Goal: Information Seeking & Learning: Find specific page/section

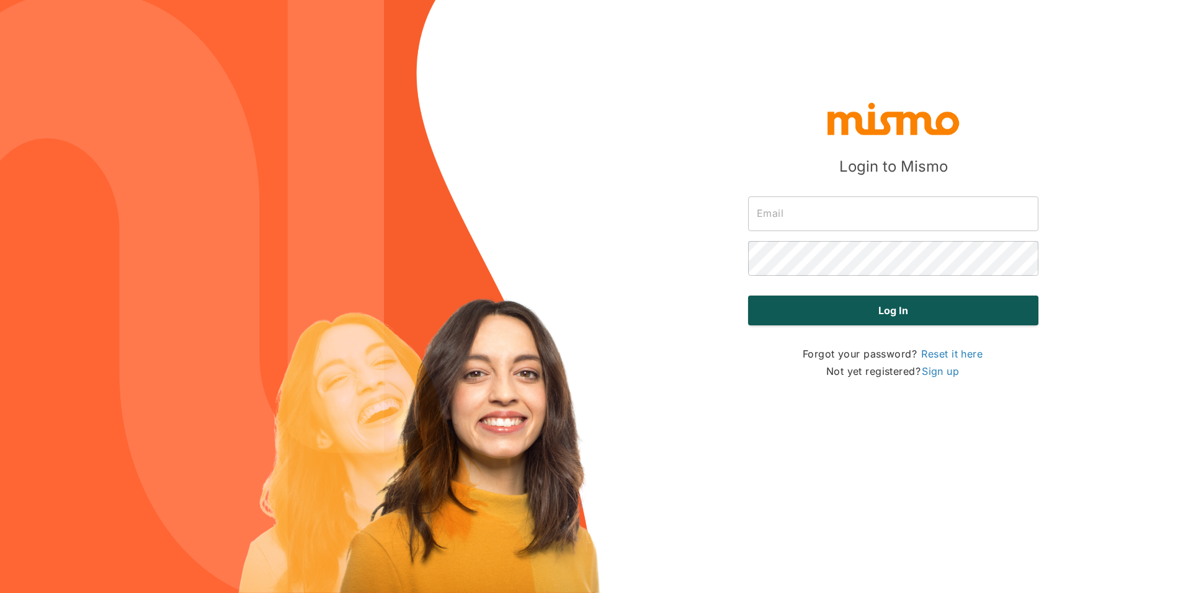
type input "maria@mismo.team"
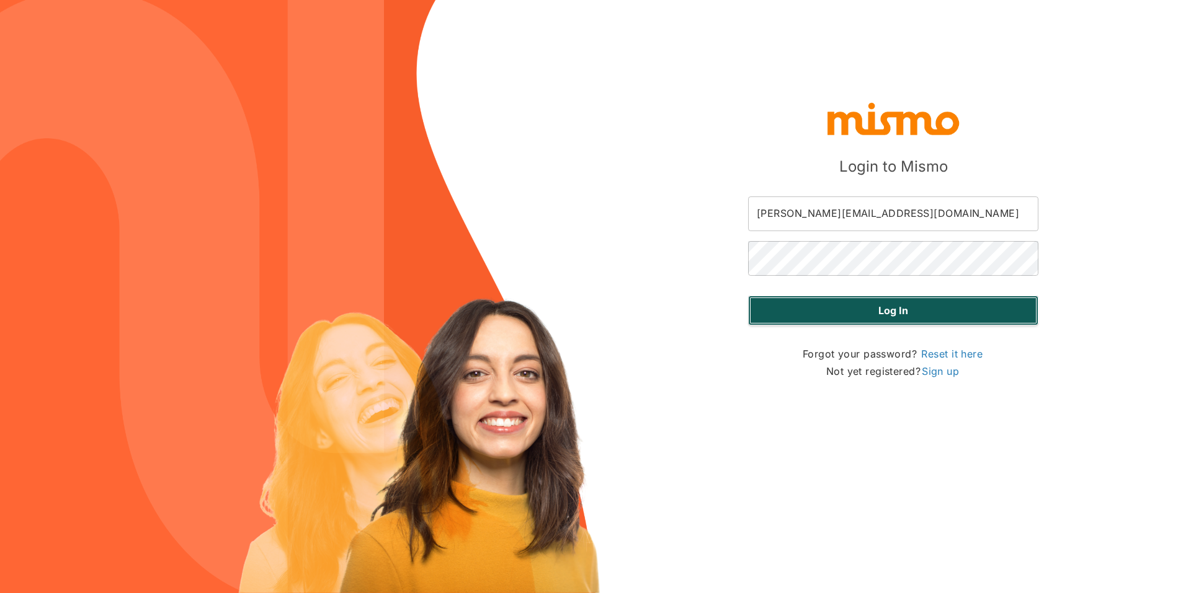
click at [869, 317] on button "Log in" at bounding box center [893, 311] width 290 height 30
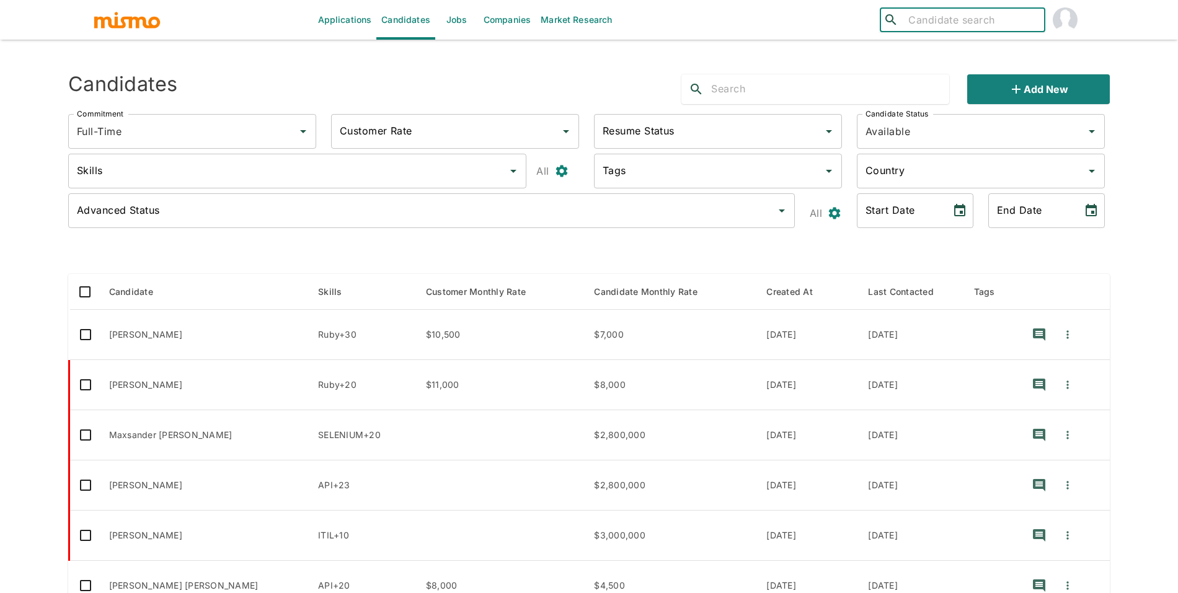
click at [932, 27] on input "search" at bounding box center [971, 19] width 136 height 17
type input "alexander"
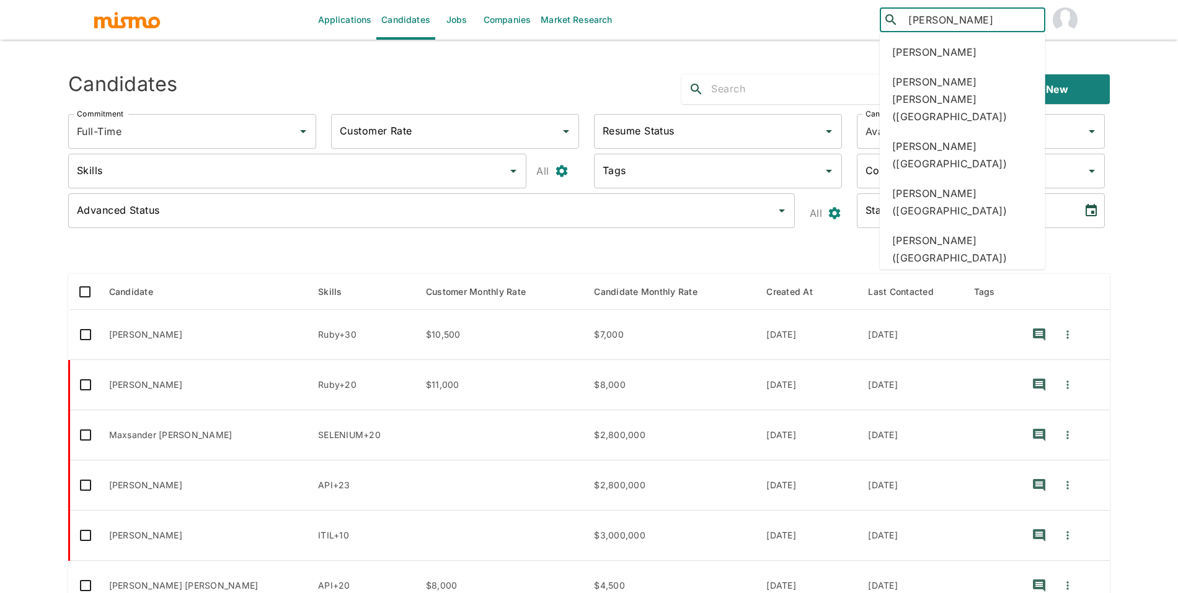
click at [977, 273] on div "Alexander Davila (Ecuador)" at bounding box center [963, 296] width 166 height 47
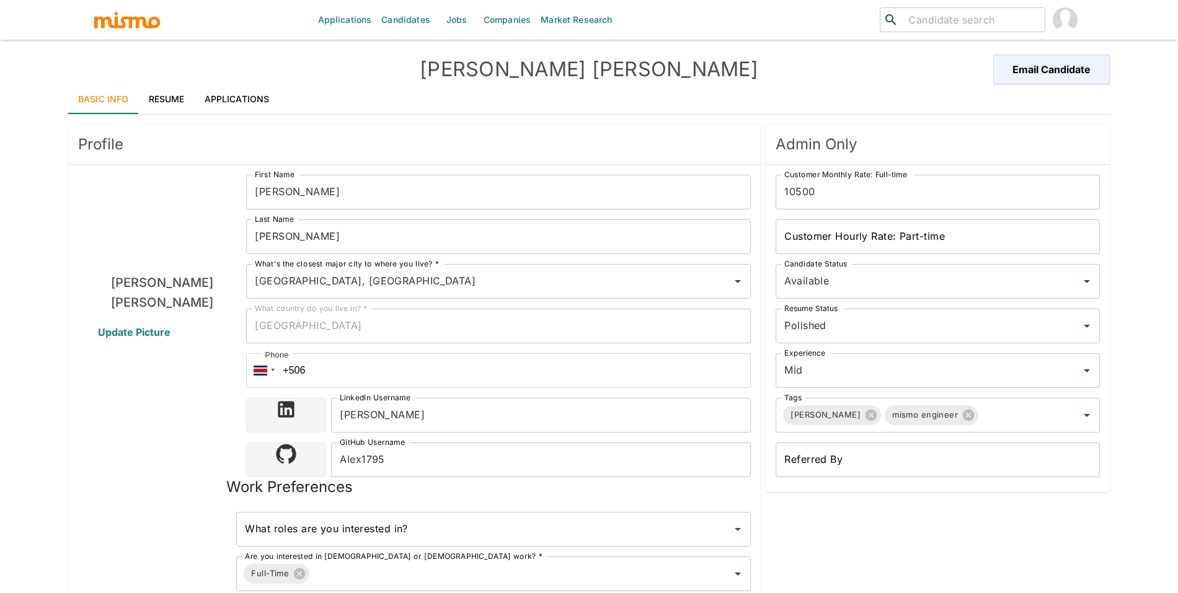
click at [183, 113] on link "Resume" at bounding box center [167, 99] width 56 height 30
click at [177, 104] on link "Resume" at bounding box center [167, 99] width 56 height 30
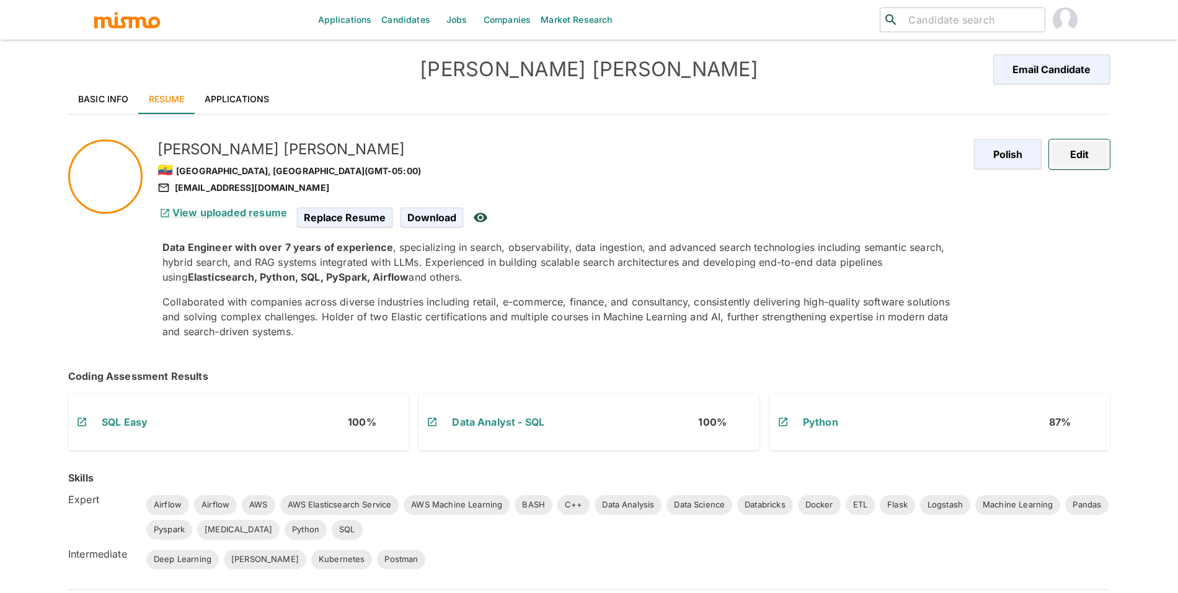
click at [1083, 151] on button "Edit" at bounding box center [1079, 155] width 61 height 30
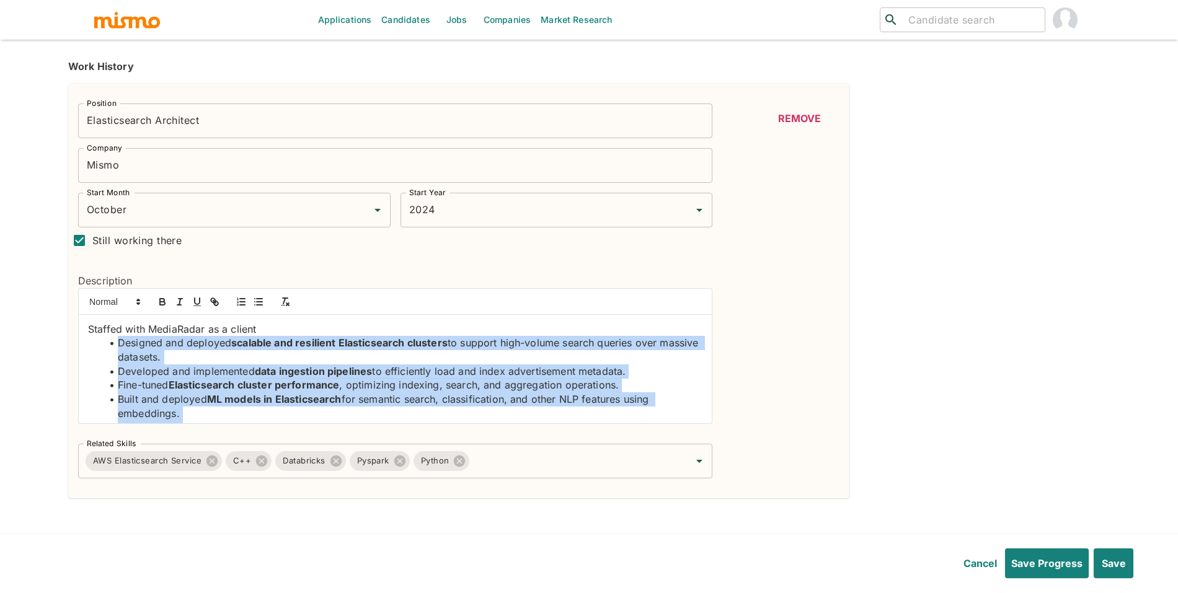
scroll to position [47, 0]
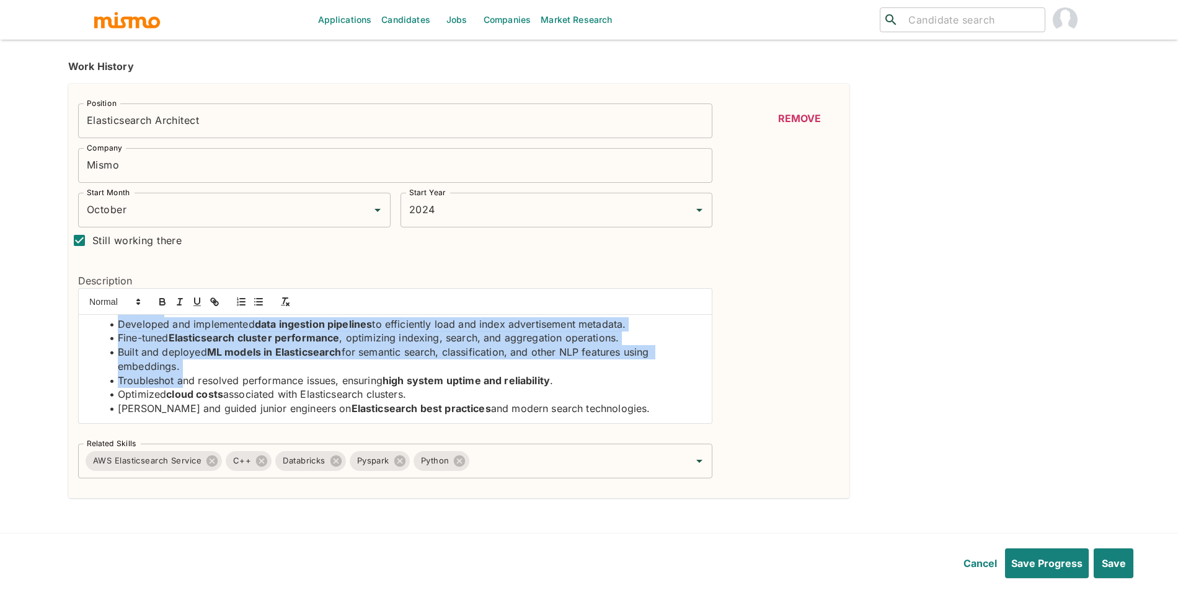
drag, startPoint x: 120, startPoint y: 344, endPoint x: 198, endPoint y: 441, distance: 124.3
click at [198, 441] on div "Position Elasticsearch Architect Position Company Mismo Company Start Month Oct…" at bounding box center [390, 286] width 644 height 385
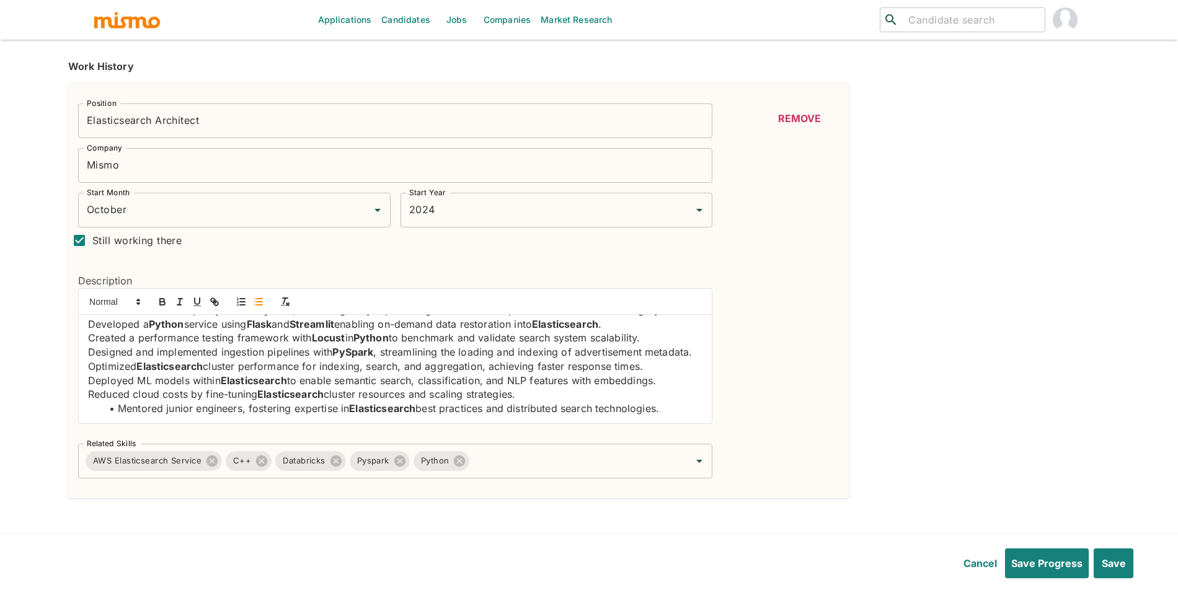
scroll to position [0, 0]
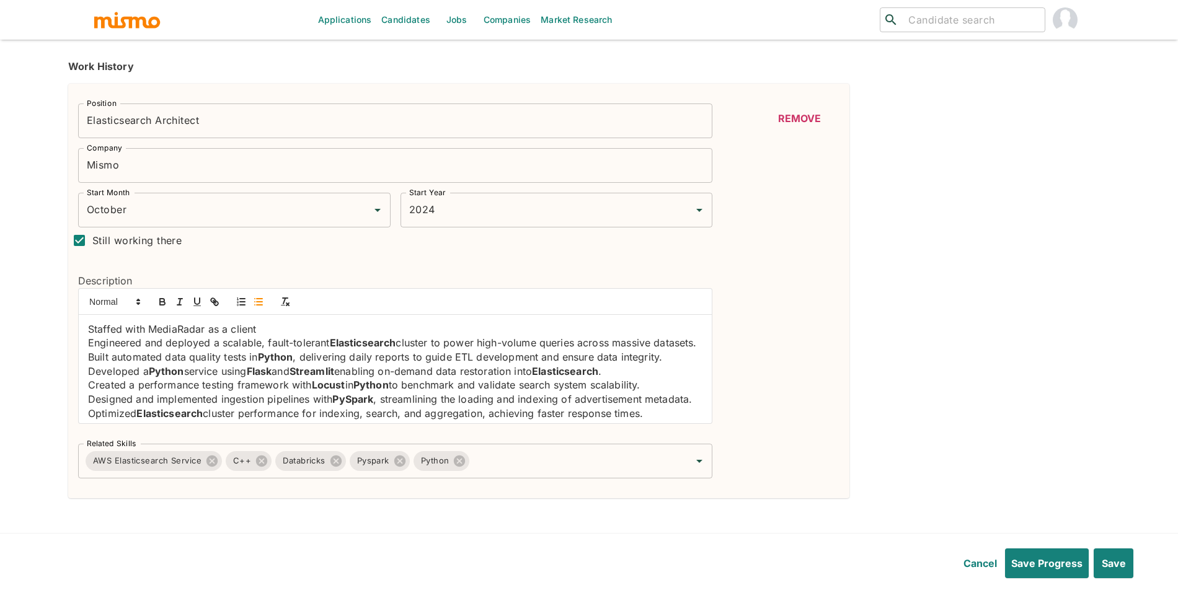
drag, startPoint x: 676, startPoint y: 419, endPoint x: 79, endPoint y: 342, distance: 602.0
click at [79, 342] on div "Staffed with MediaRadar as a client Engineered and deployed a scalable, fault-t…" at bounding box center [395, 369] width 633 height 109
click at [254, 303] on icon "button" at bounding box center [258, 301] width 11 height 11
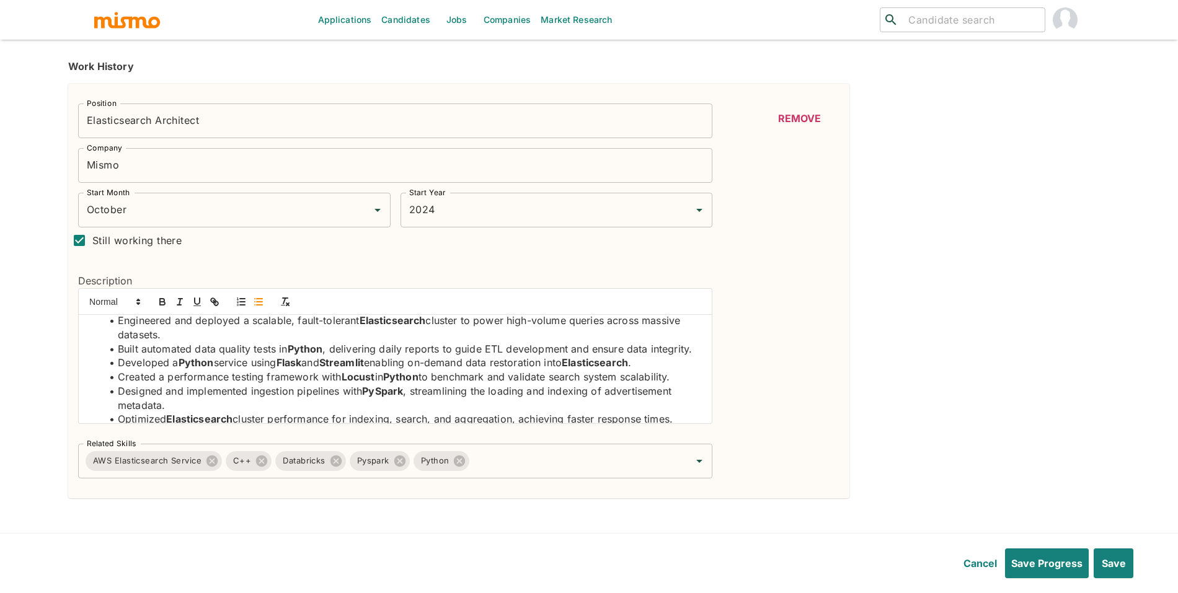
click at [106, 120] on input "Elasticsearch Architect" at bounding box center [395, 121] width 634 height 35
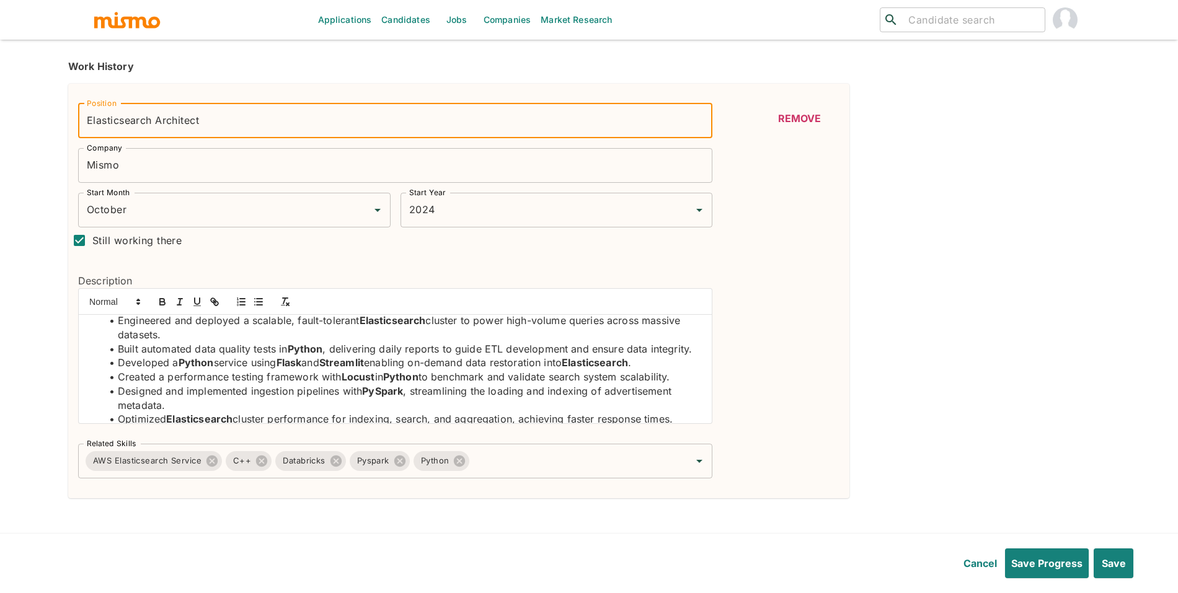
click at [92, 119] on input "Elasticsearch Architect" at bounding box center [395, 121] width 634 height 35
click at [87, 118] on input "Elasticsearch Architect" at bounding box center [395, 121] width 634 height 35
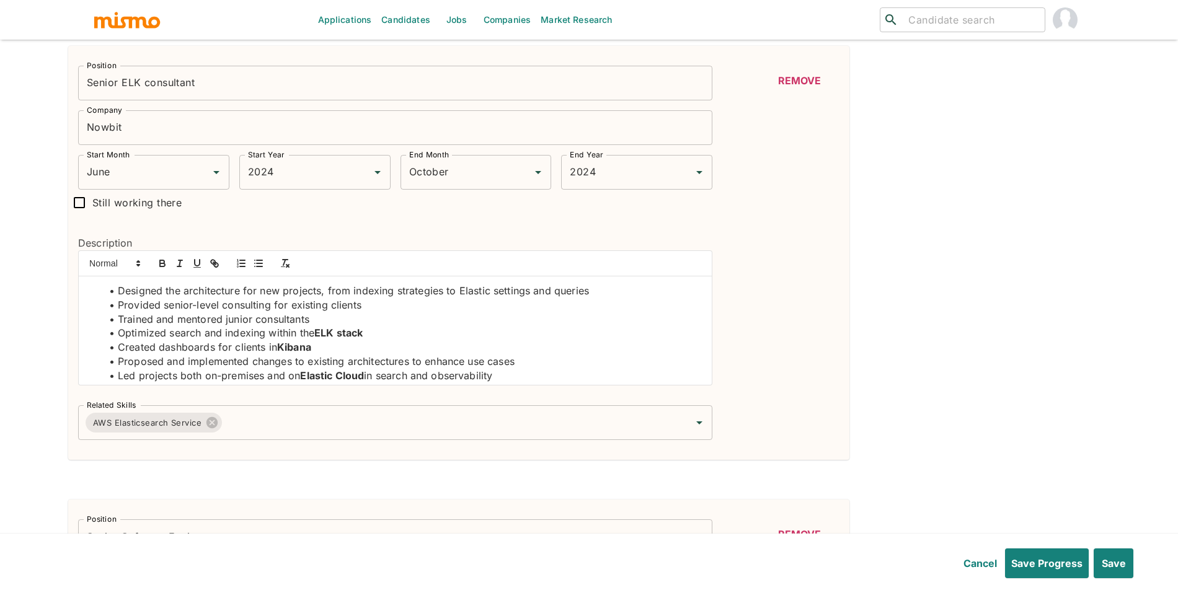
scroll to position [756, 0]
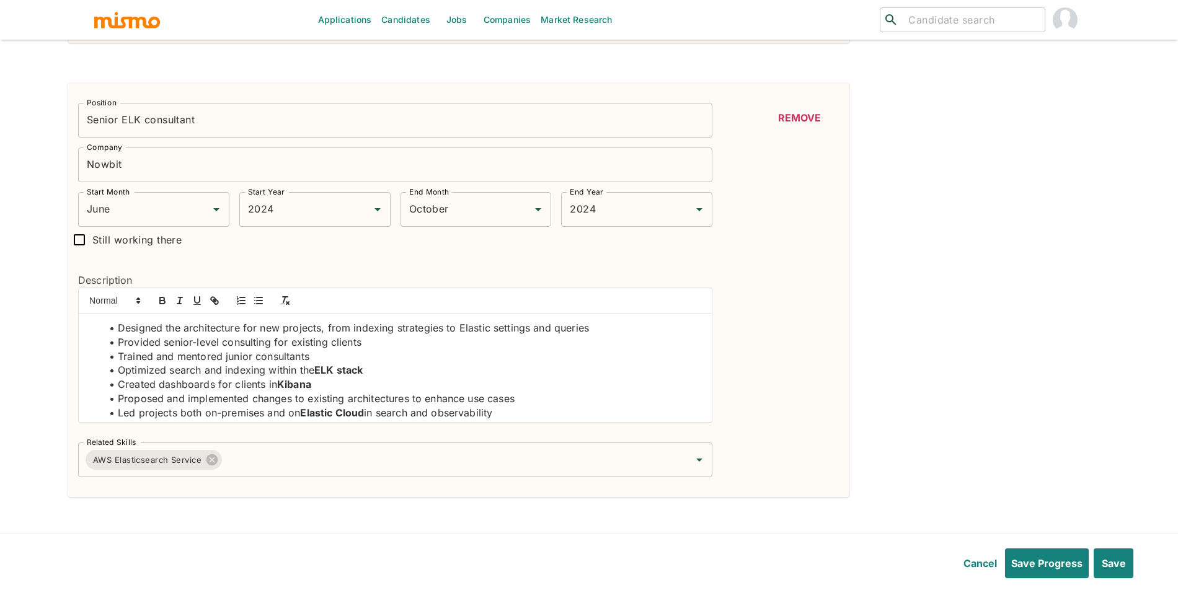
type input "Software Engineer - Elasticsearch Architect"
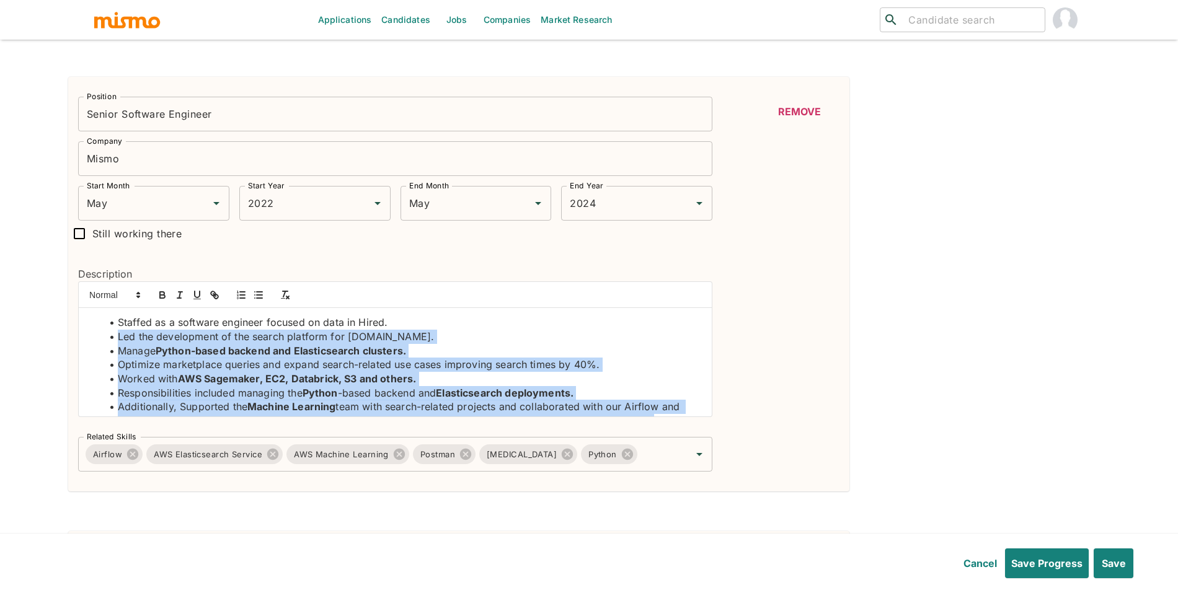
scroll to position [19, 0]
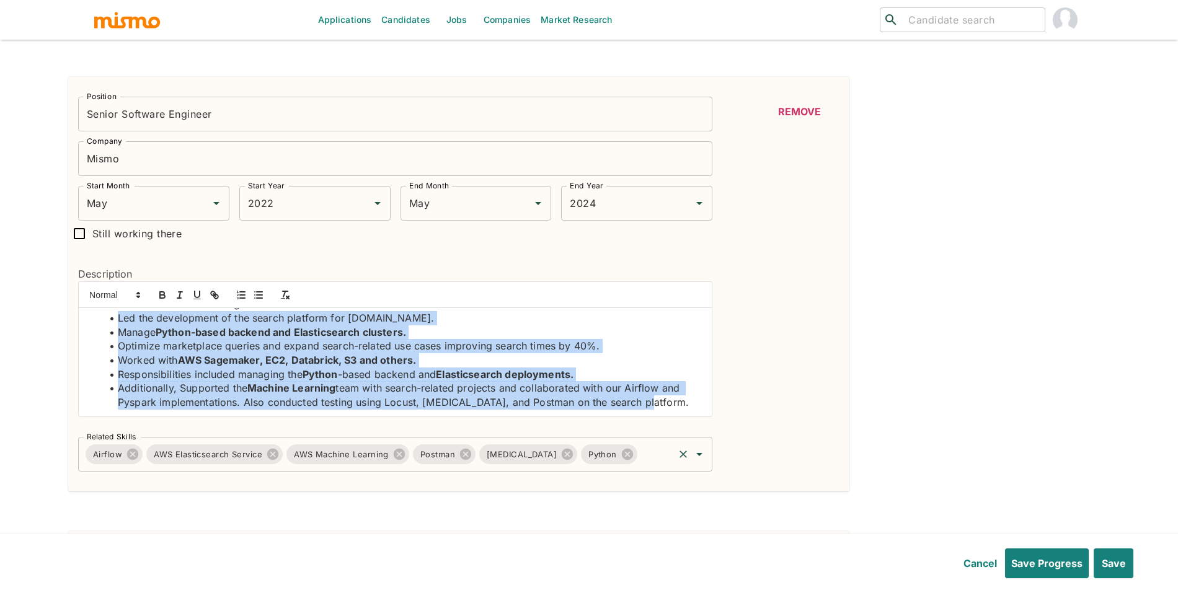
drag, startPoint x: 119, startPoint y: 344, endPoint x: 322, endPoint y: 446, distance: 227.7
click at [322, 446] on div "Position Senior Software Engineer Position Company Mismo Company Start Month Ma…" at bounding box center [390, 279] width 644 height 385
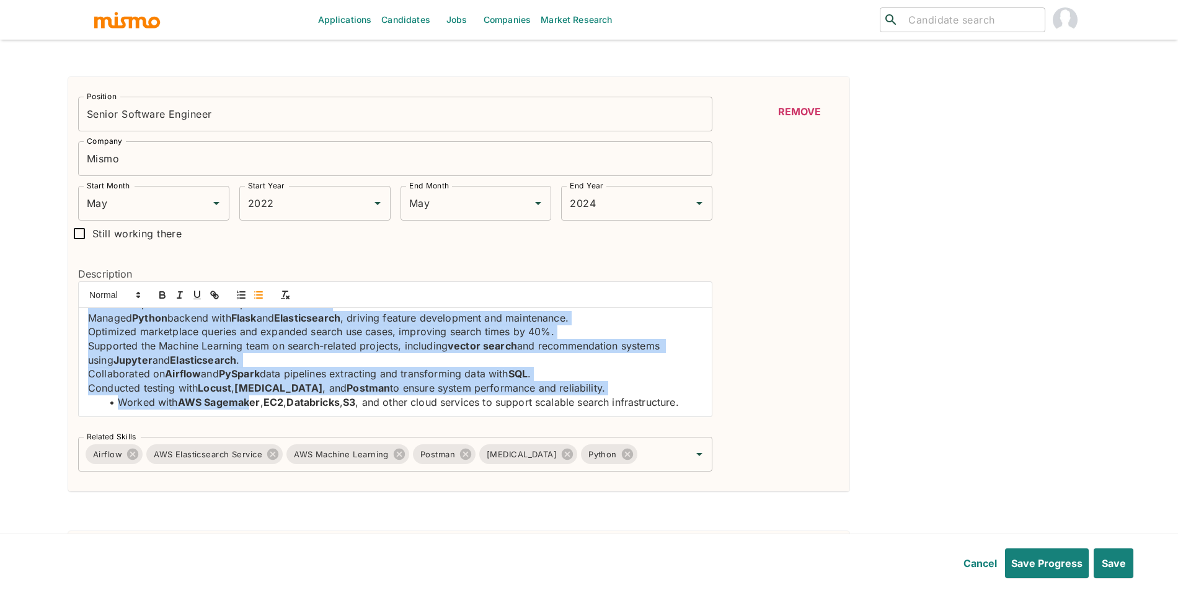
scroll to position [0, 0]
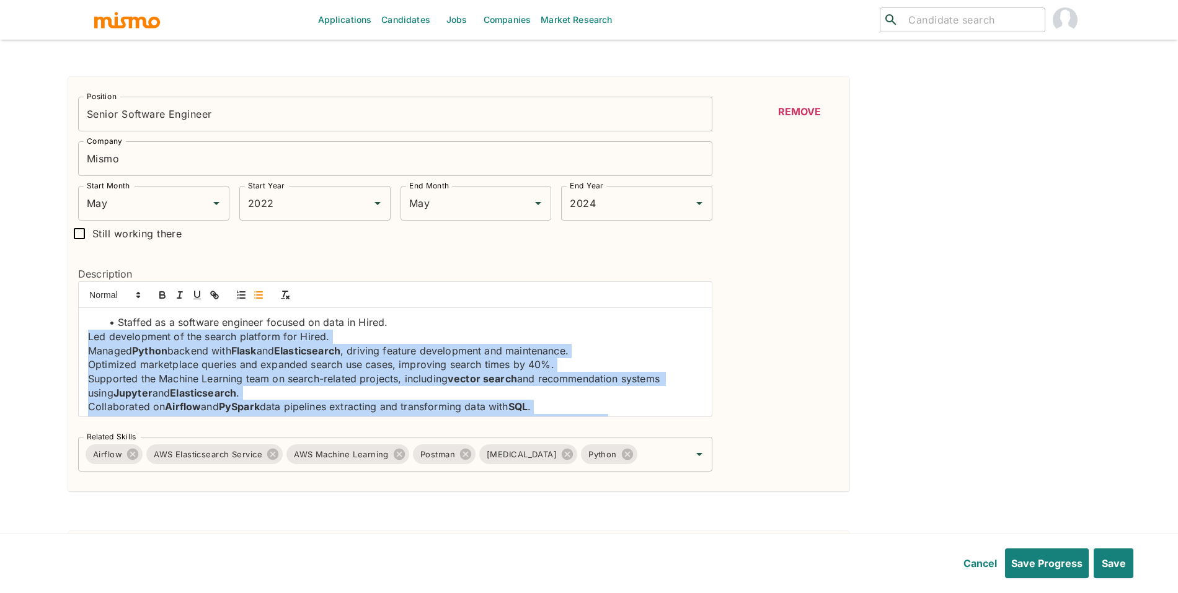
drag, startPoint x: 249, startPoint y: 405, endPoint x: 69, endPoint y: 343, distance: 189.6
click at [69, 343] on div "Description Staffed as a software engineer focused on data in Hired. Led develo…" at bounding box center [390, 337] width 644 height 180
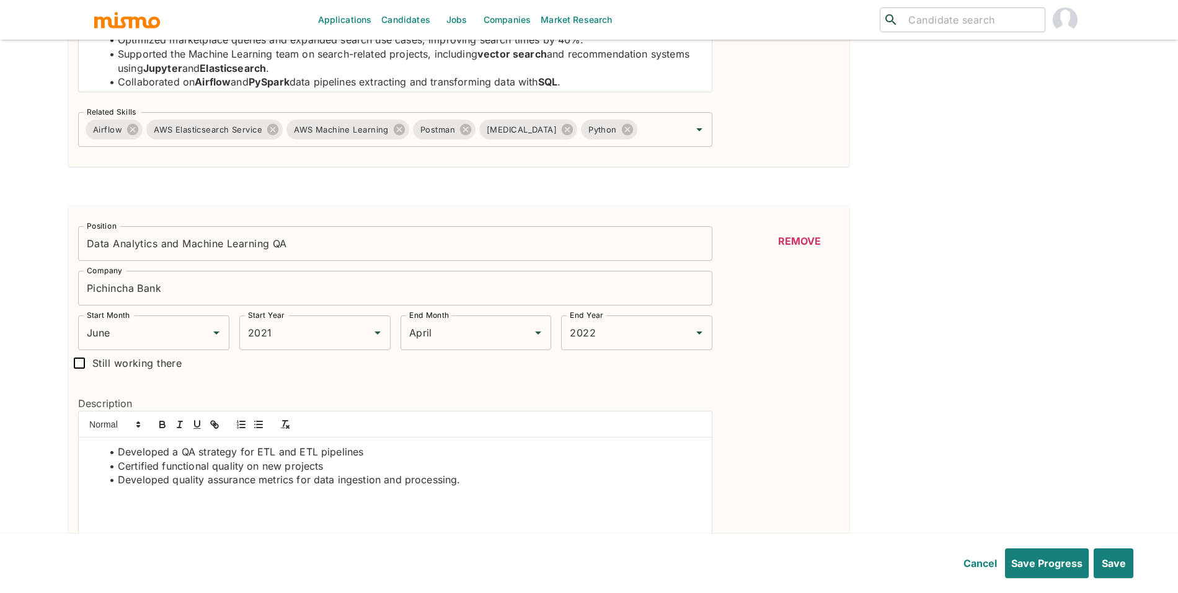
scroll to position [1654, 0]
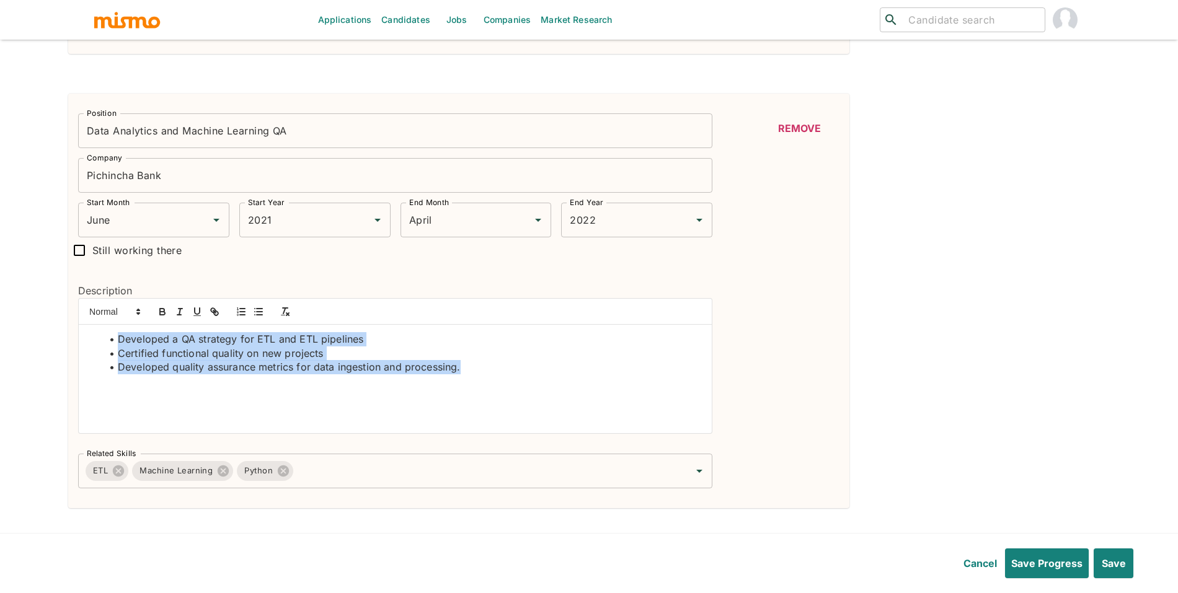
drag, startPoint x: 36, startPoint y: 319, endPoint x: 76, endPoint y: 332, distance: 42.5
click at [64, 331] on div "Work History Position Software Engineer - Elasticsearch Architect Position Comp…" at bounding box center [584, 306] width 1052 height 3220
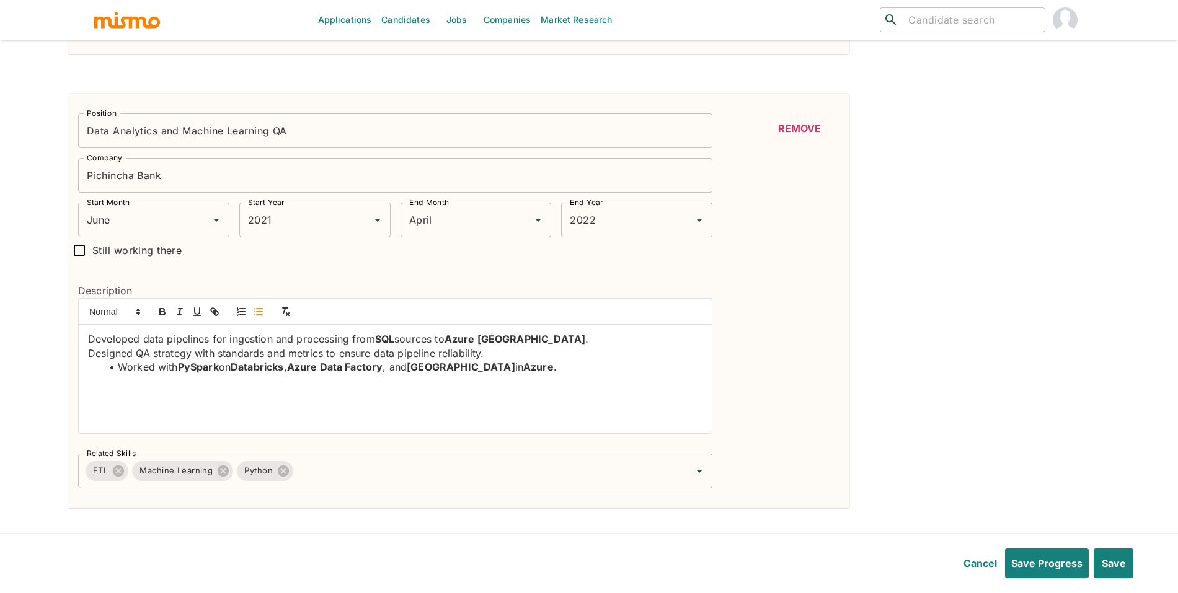
scroll to position [0, 0]
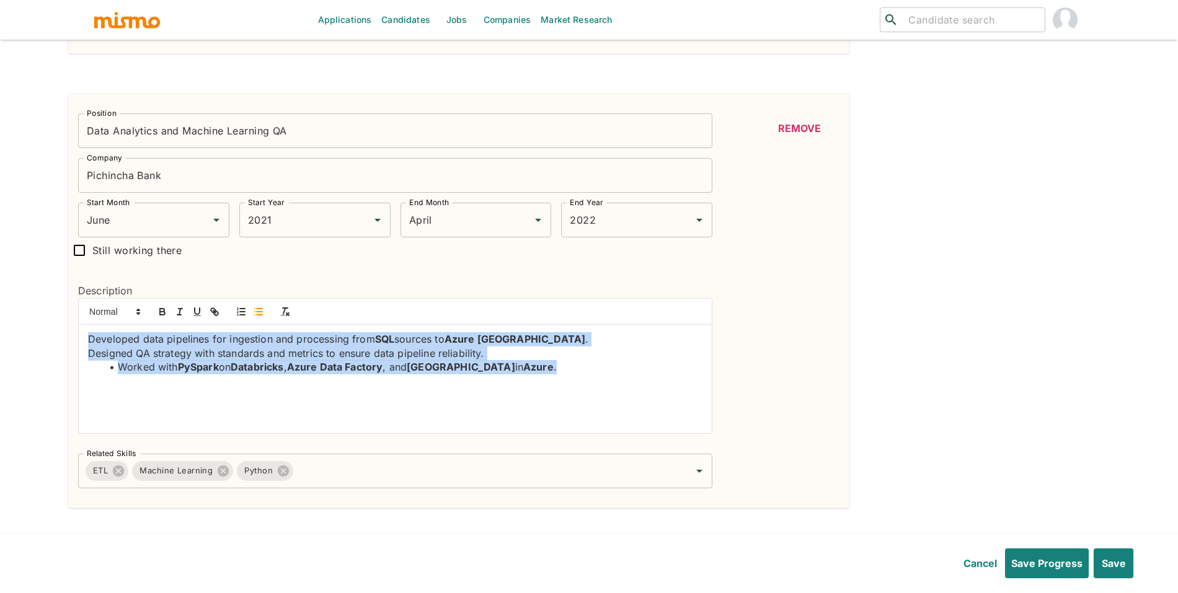
drag, startPoint x: 565, startPoint y: 374, endPoint x: 48, endPoint y: 336, distance: 519.1
click at [260, 317] on icon "button" at bounding box center [258, 311] width 11 height 11
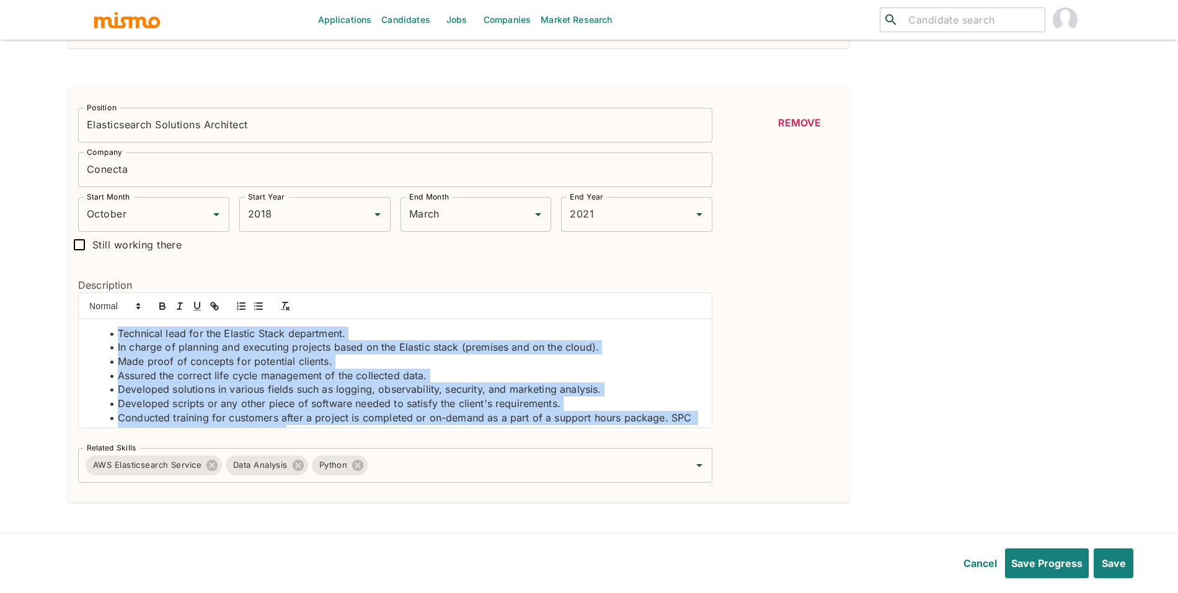
drag, startPoint x: 310, startPoint y: 427, endPoint x: 80, endPoint y: 322, distance: 252.8
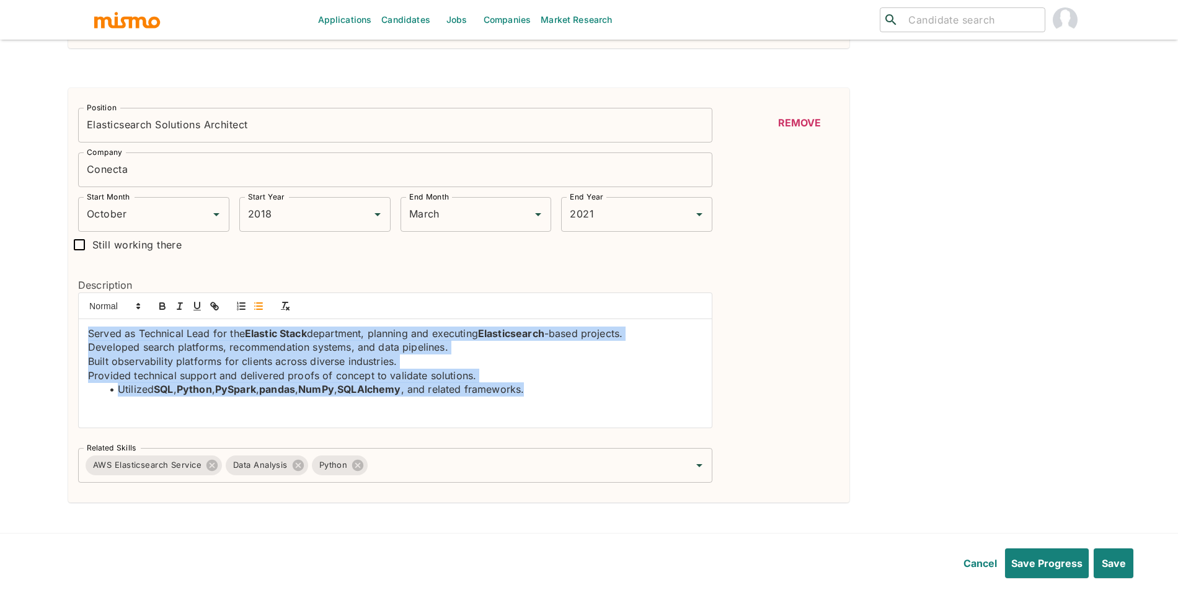
drag, startPoint x: 422, startPoint y: 391, endPoint x: 55, endPoint y: 327, distance: 372.1
click at [255, 309] on icon "button" at bounding box center [258, 306] width 11 height 11
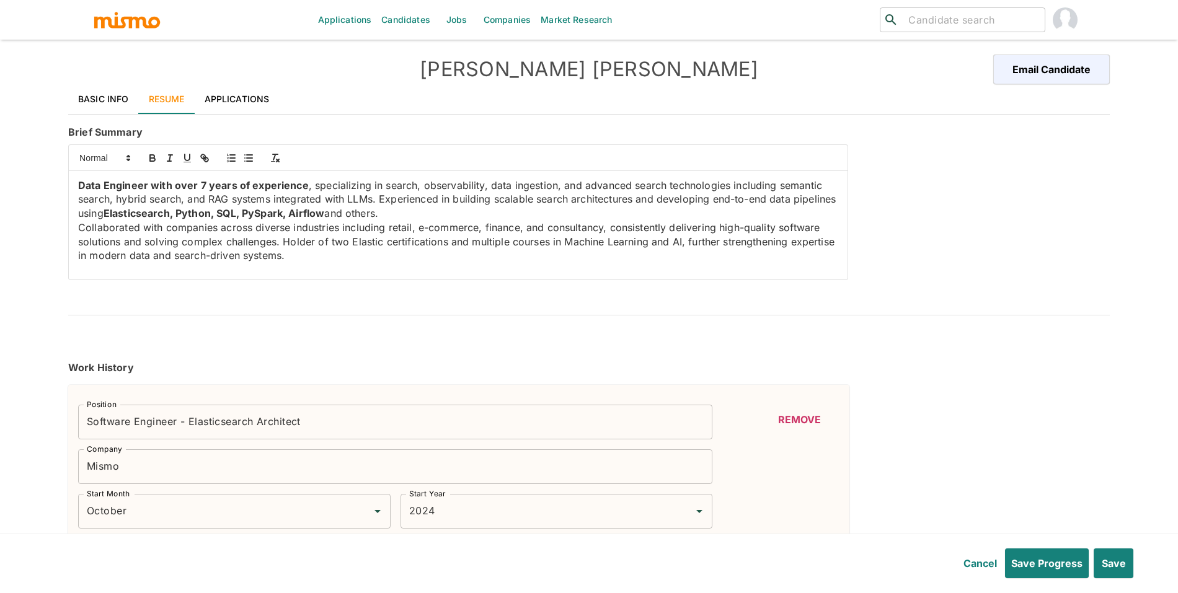
click at [325, 261] on p "Collaborated with companies across diverse industries including retail, e-comme…" at bounding box center [458, 242] width 760 height 42
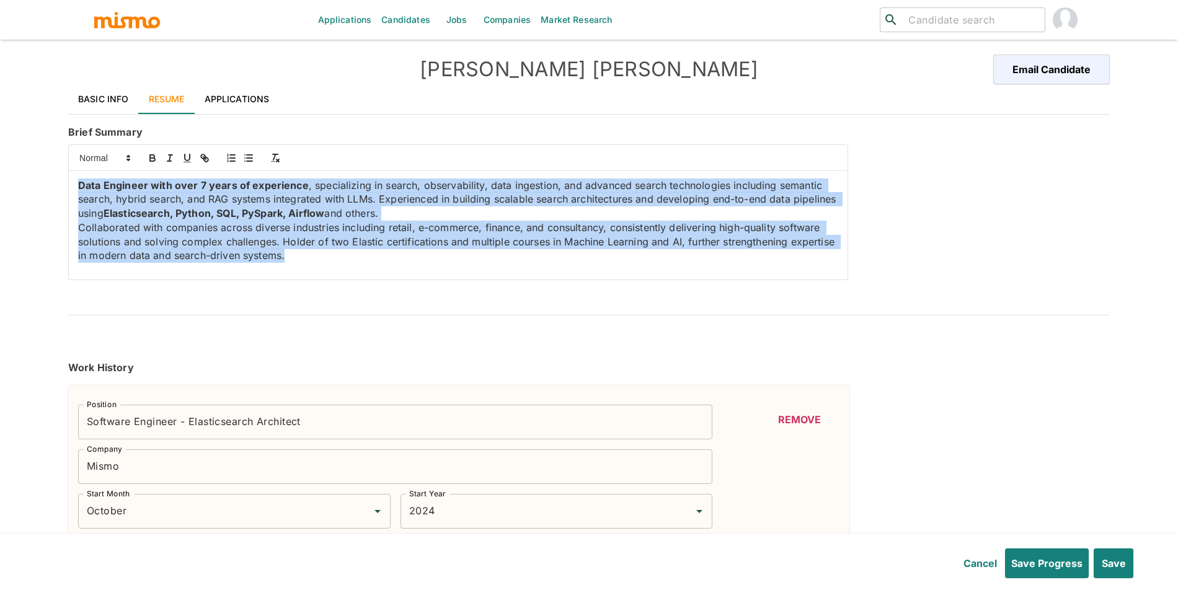
drag, startPoint x: 325, startPoint y: 261, endPoint x: 109, endPoint y: 184, distance: 229.9
click at [104, 179] on div "Data Engineer with over 7 years of experience , specializing in search, observa…" at bounding box center [458, 225] width 779 height 109
click at [112, 185] on strong "Data Engineer with over 7 years of experience" at bounding box center [193, 185] width 231 height 12
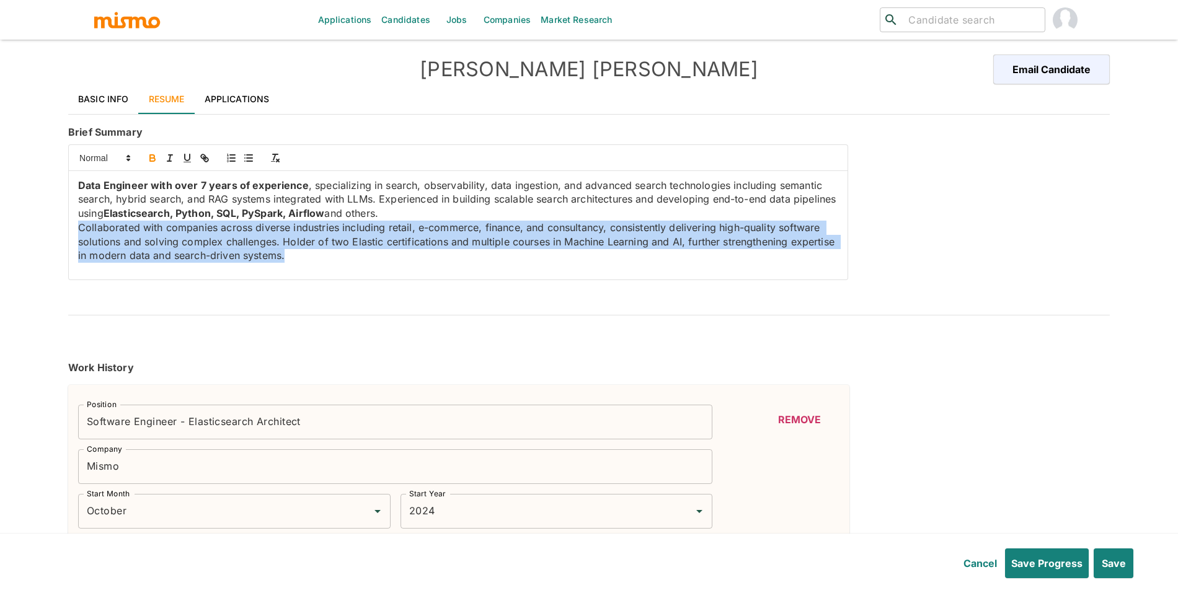
drag, startPoint x: 215, startPoint y: 251, endPoint x: 75, endPoint y: 229, distance: 141.8
click at [75, 229] on div "Data Engineer with over 7 years of experience , specializing in search, observa…" at bounding box center [458, 225] width 779 height 109
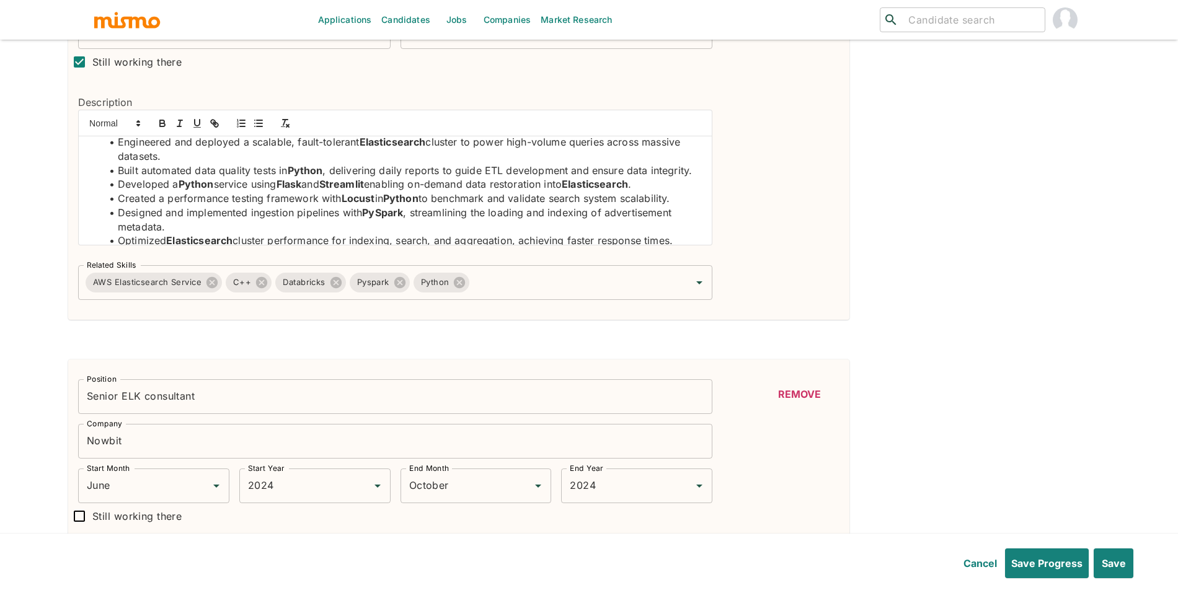
scroll to position [487, 0]
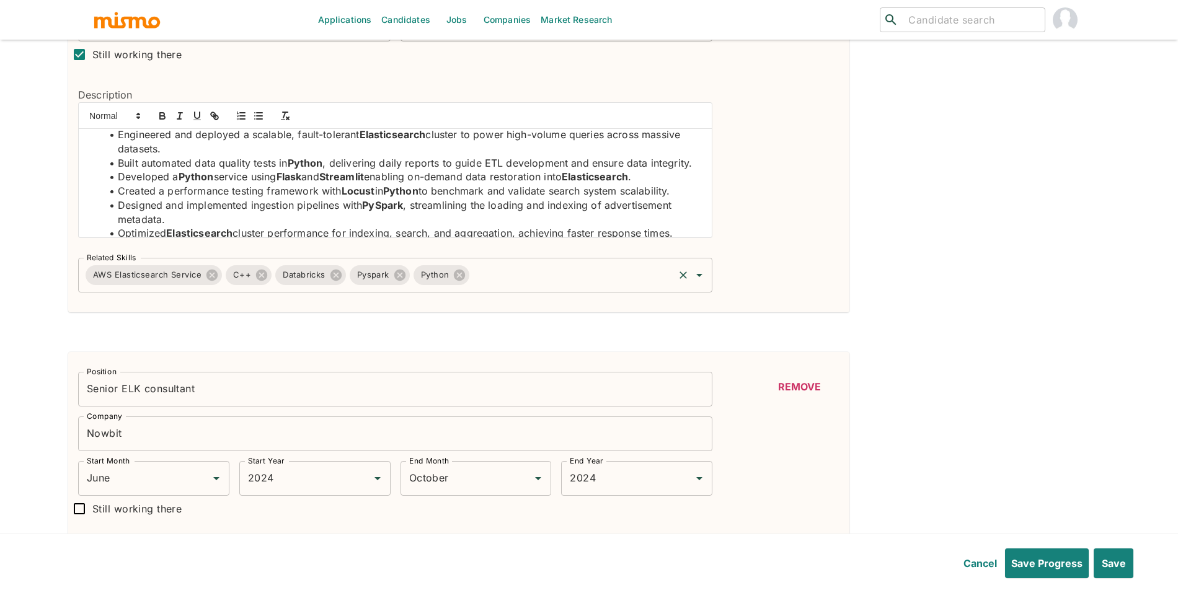
click at [520, 285] on input "Related Skills" at bounding box center [571, 276] width 201 height 24
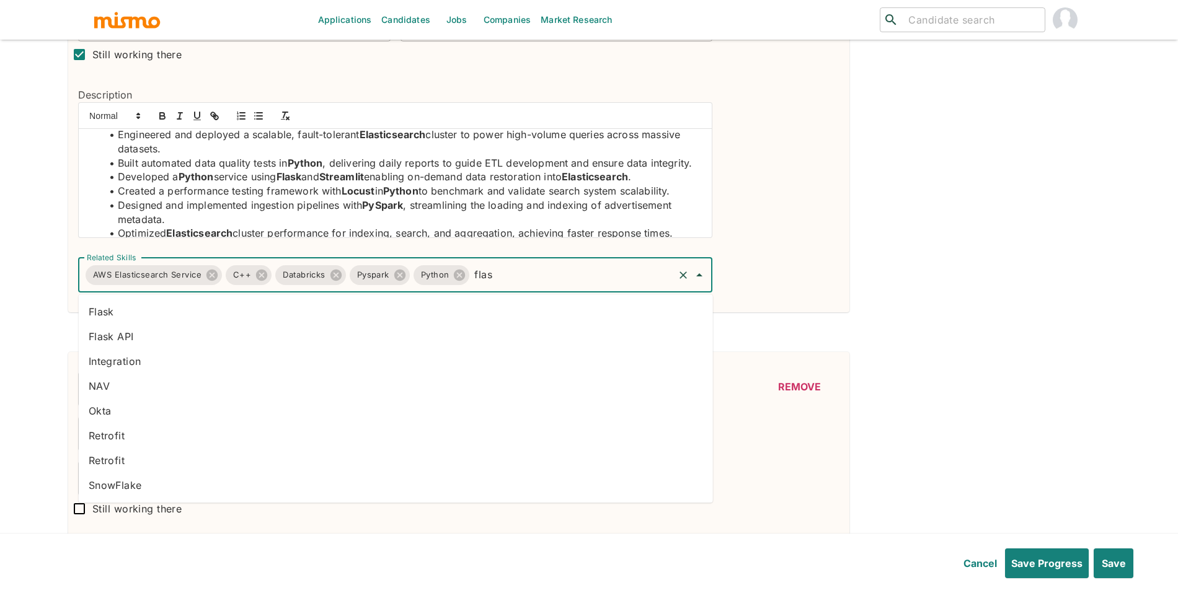
type input "flask"
click at [97, 308] on li "Flask" at bounding box center [396, 311] width 634 height 25
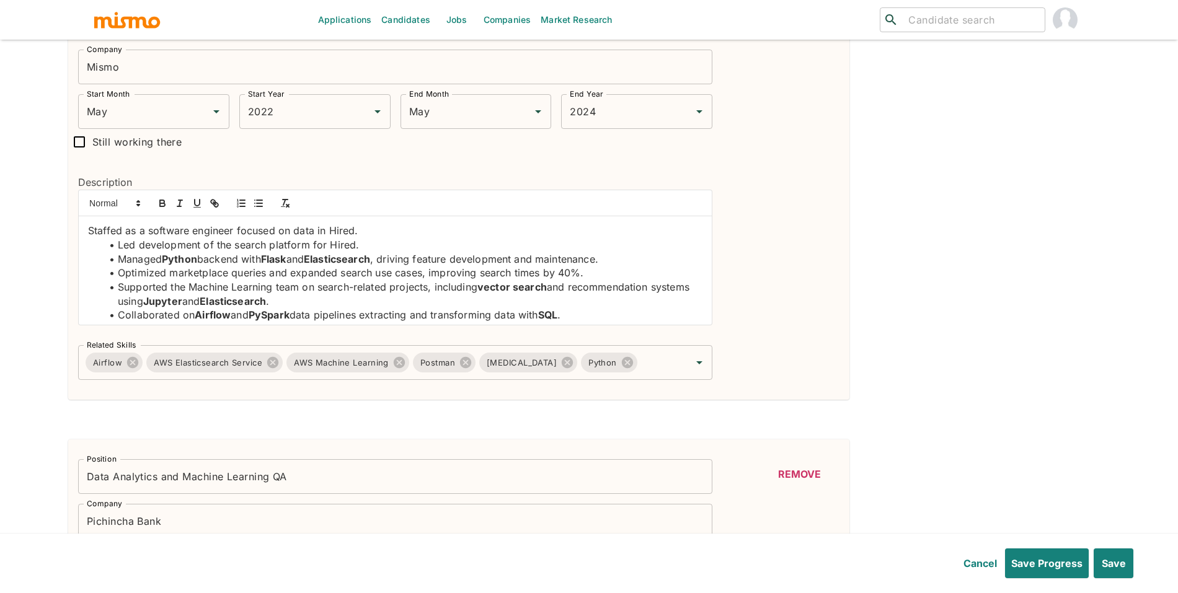
scroll to position [1316, 0]
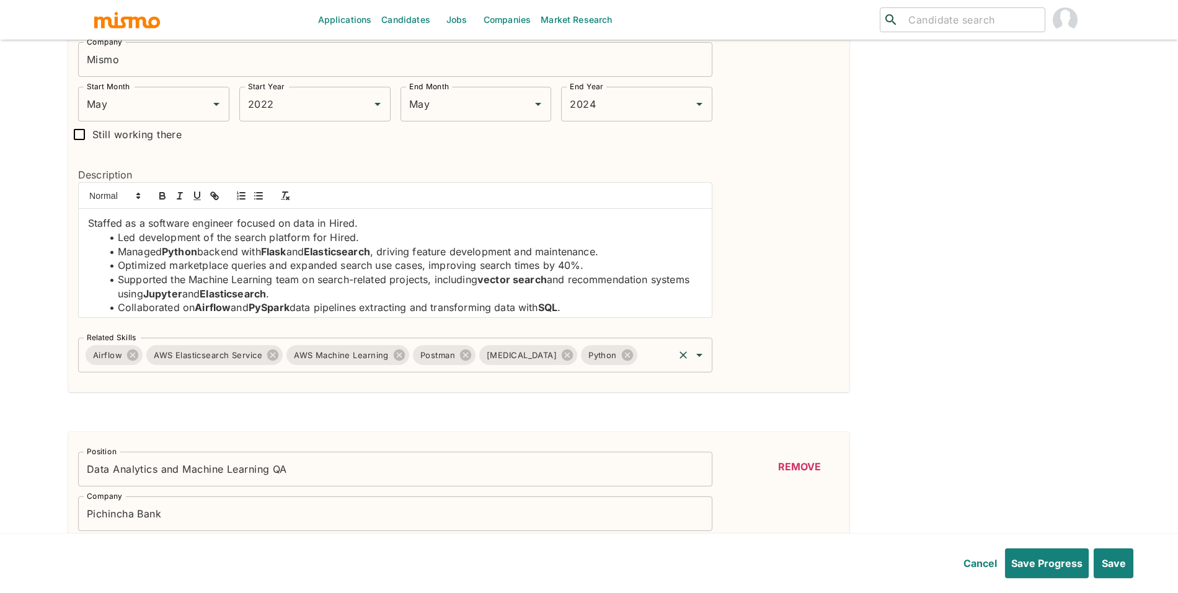
click at [639, 364] on input "Related Skills" at bounding box center [655, 356] width 33 height 24
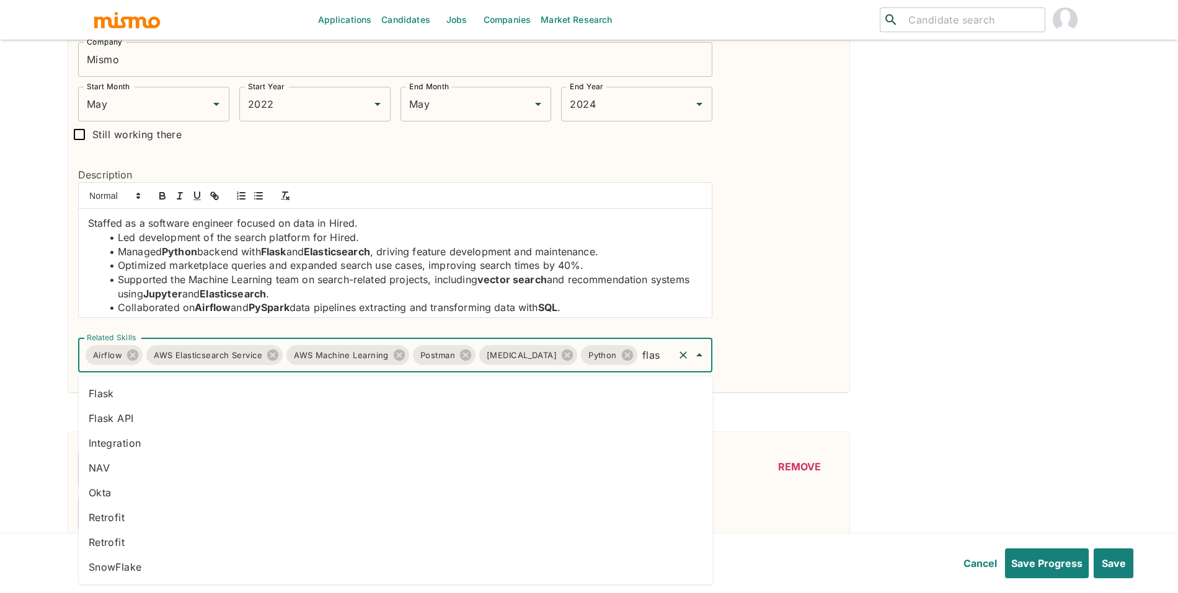
type input "flask"
click at [448, 383] on li "Flask" at bounding box center [396, 393] width 634 height 25
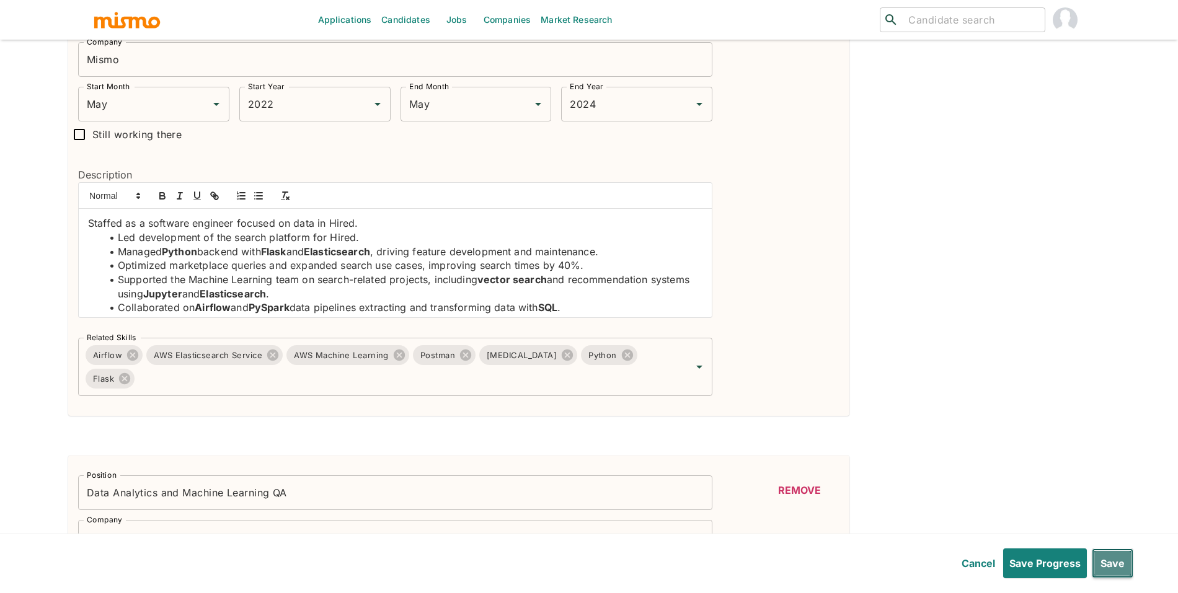
click at [1116, 556] on button "Save" at bounding box center [1113, 564] width 42 height 30
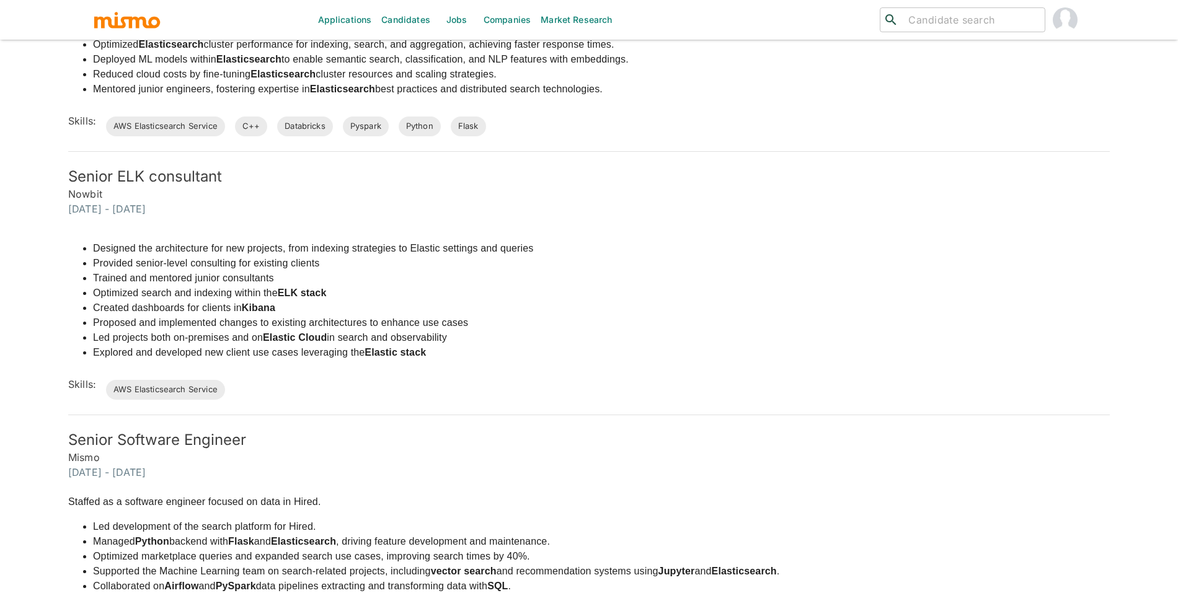
scroll to position [0, 0]
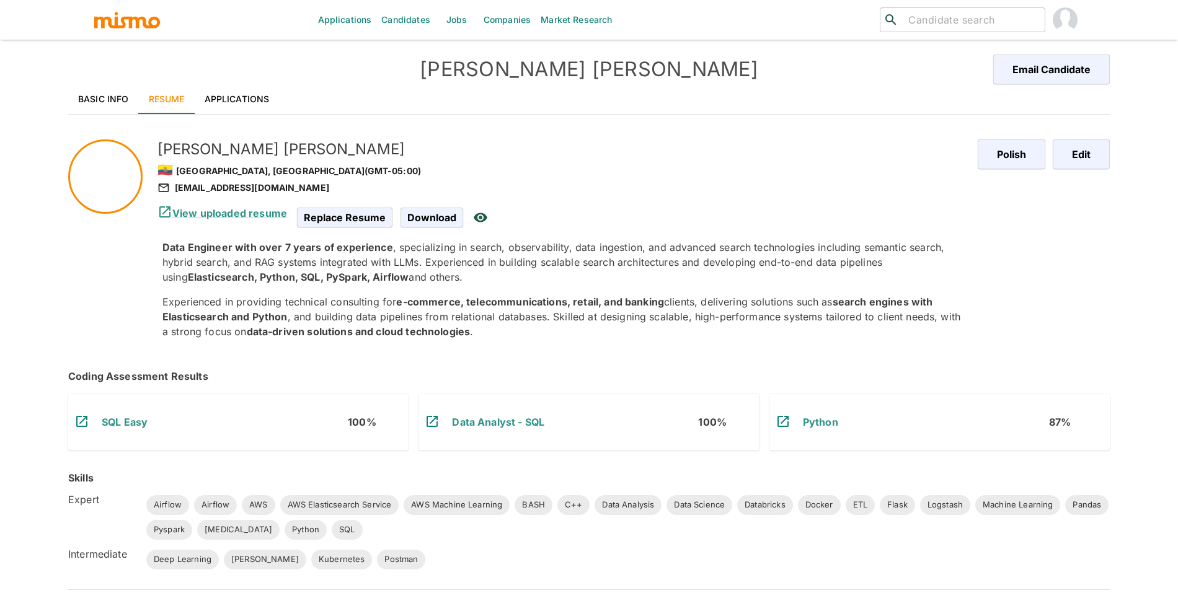
click at [161, 95] on link "Resume" at bounding box center [167, 99] width 56 height 30
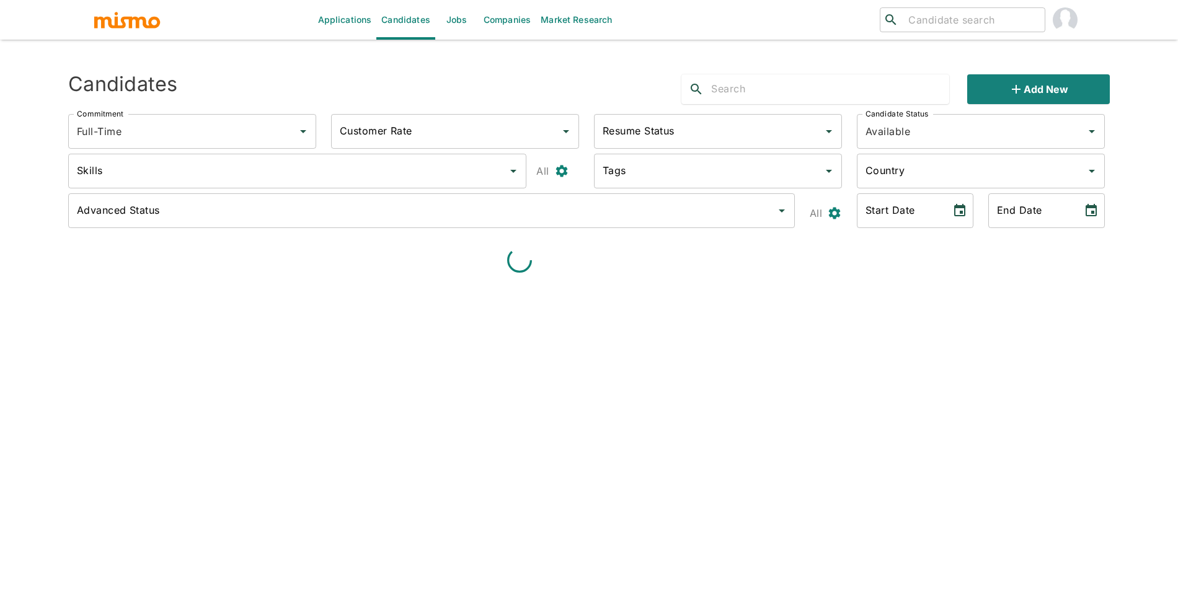
click at [945, 19] on input "search" at bounding box center [971, 19] width 136 height 17
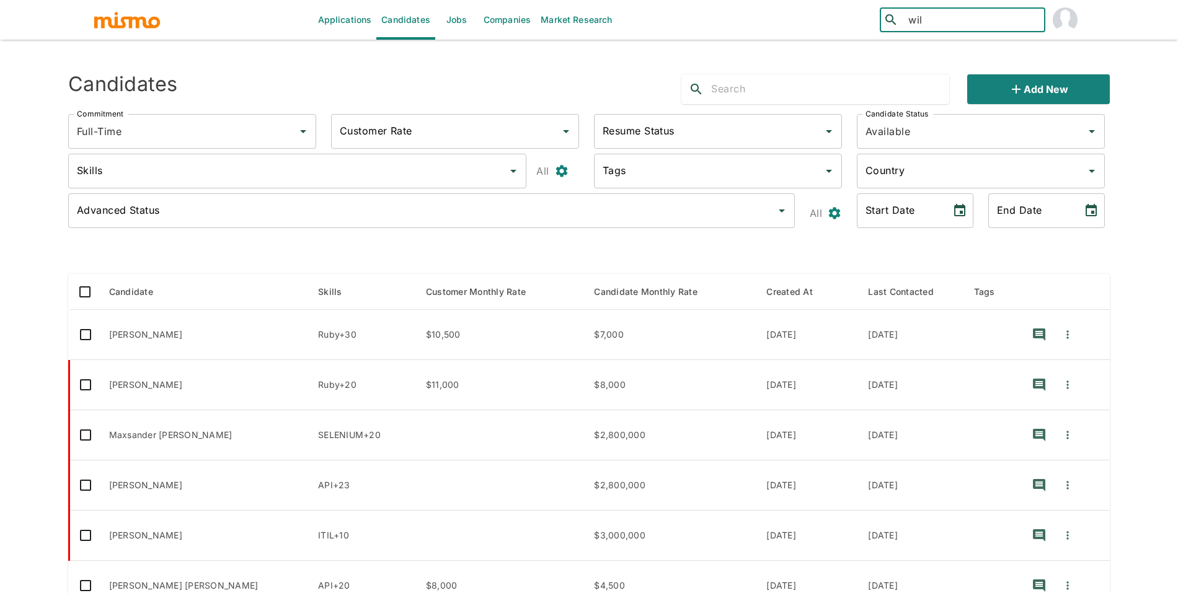
type input "wilb"
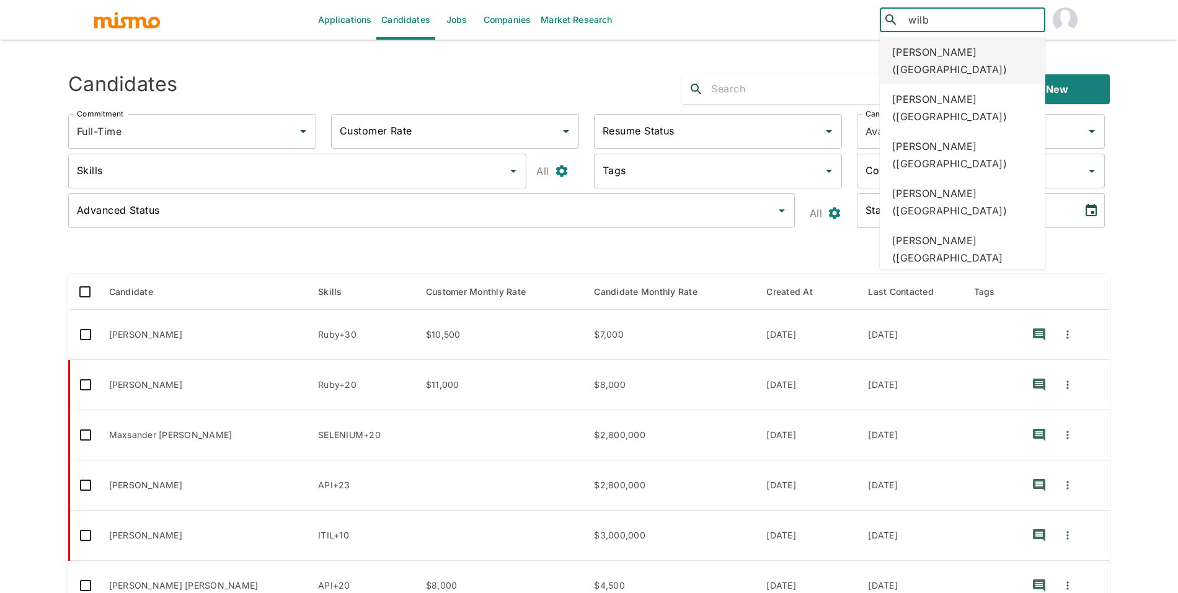
click at [936, 45] on div "Wilbur Suero (Dominican Republic)" at bounding box center [963, 60] width 166 height 47
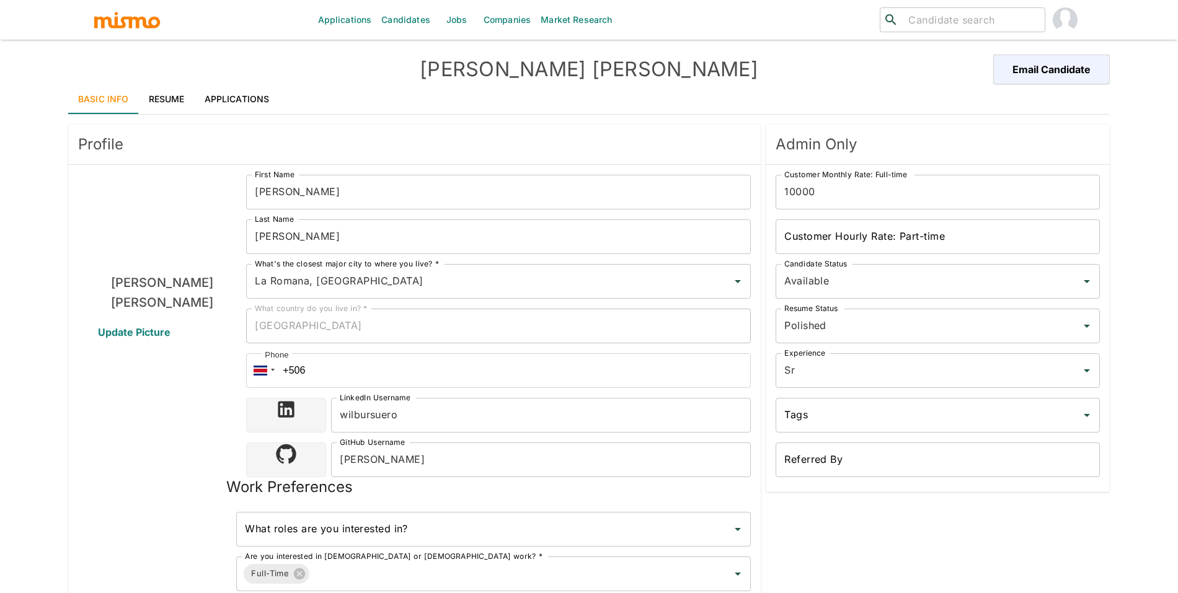
click at [188, 79] on div "Wilbur Suero Email Candidate" at bounding box center [589, 70] width 1042 height 30
click at [167, 88] on link "Resume" at bounding box center [167, 99] width 56 height 30
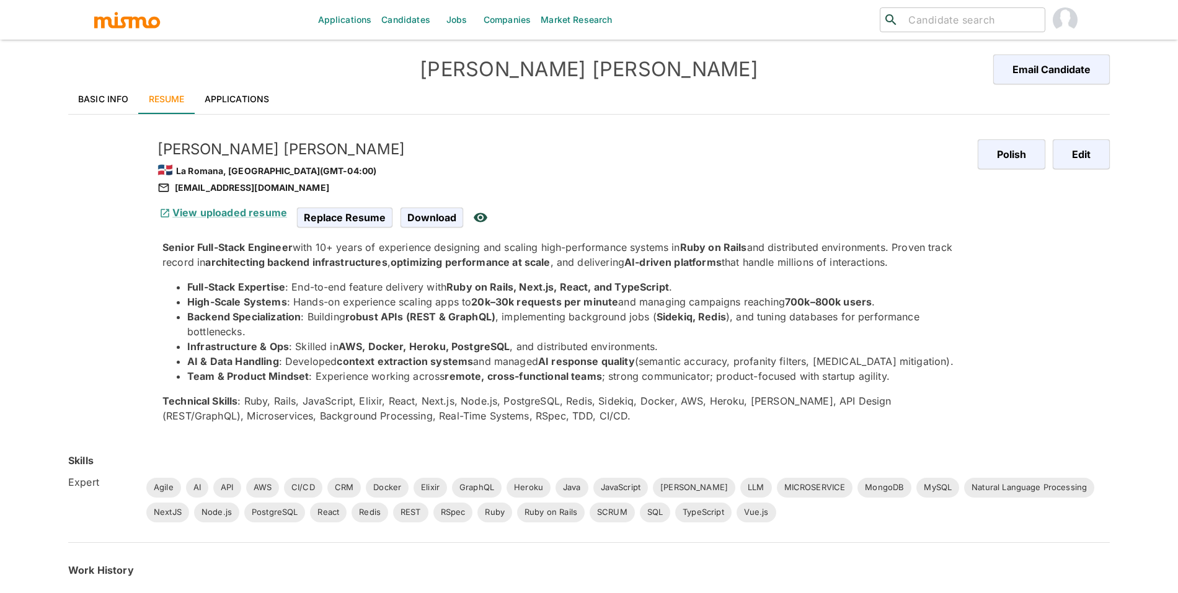
click at [995, 14] on input "search" at bounding box center [971, 19] width 136 height 17
type input "fernanda"
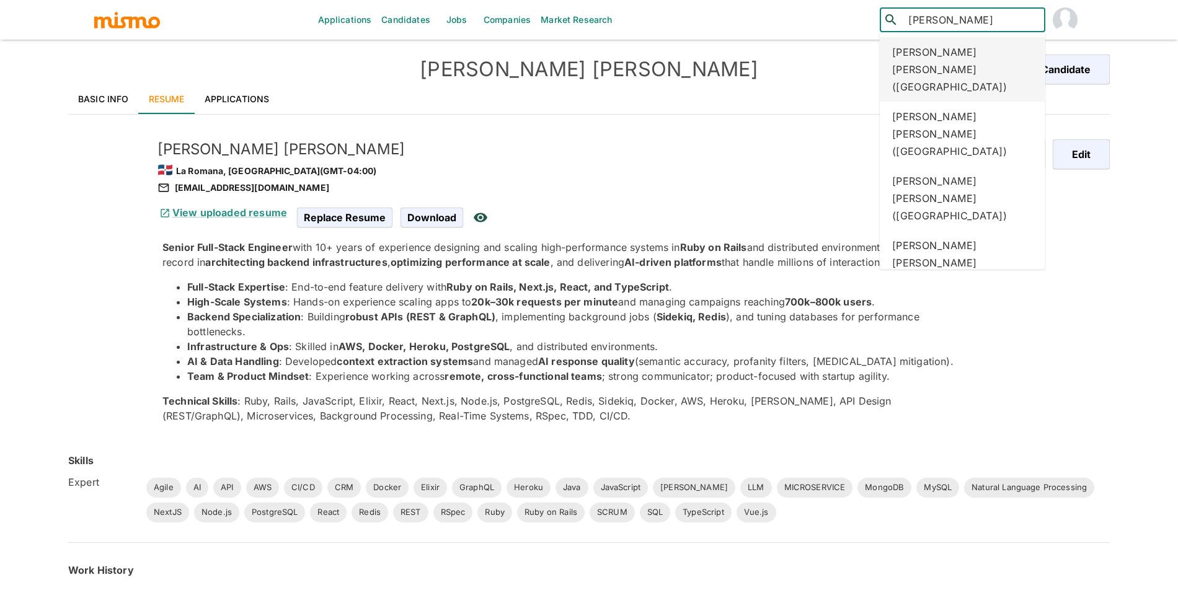
click at [967, 63] on div "Fernanda Penna Ribeiro (Brazil)" at bounding box center [963, 69] width 166 height 64
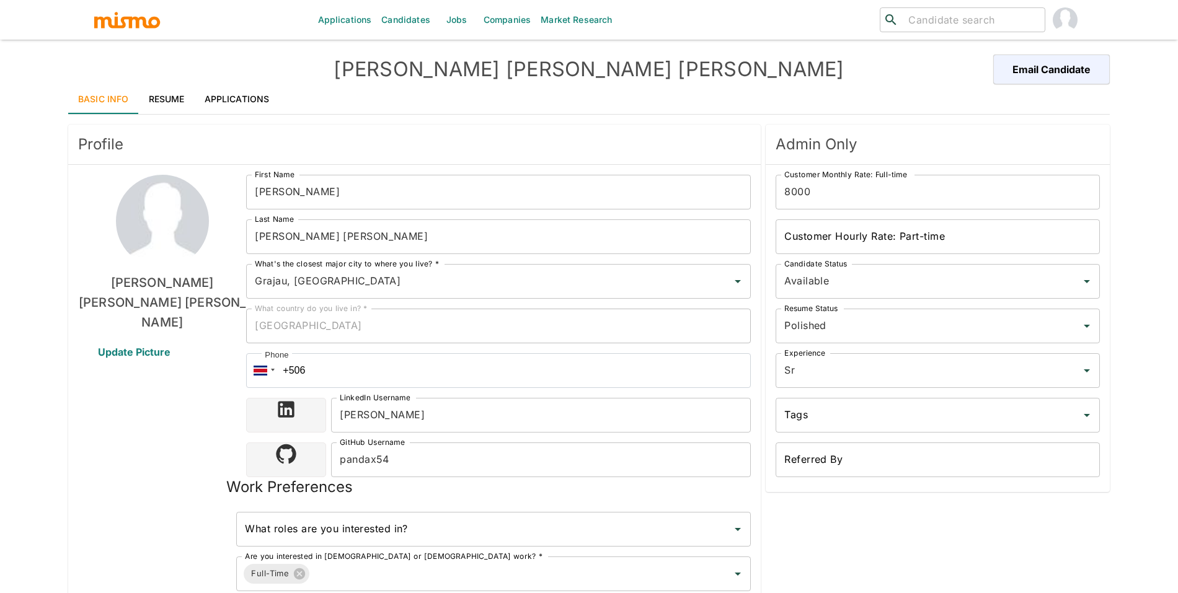
type input "Grajau, [GEOGRAPHIC_DATA]"
type input "USD"
type input "2 weeks"
type input "Available"
type input "Polished"
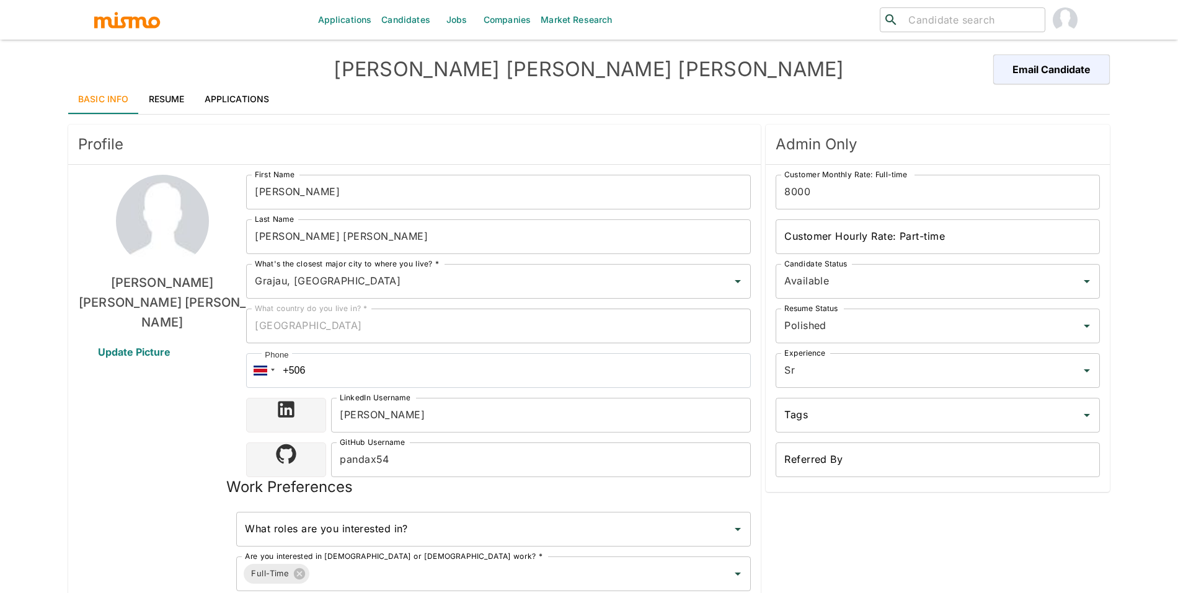
type input "Sr"
click at [172, 93] on link "Resume" at bounding box center [167, 99] width 56 height 30
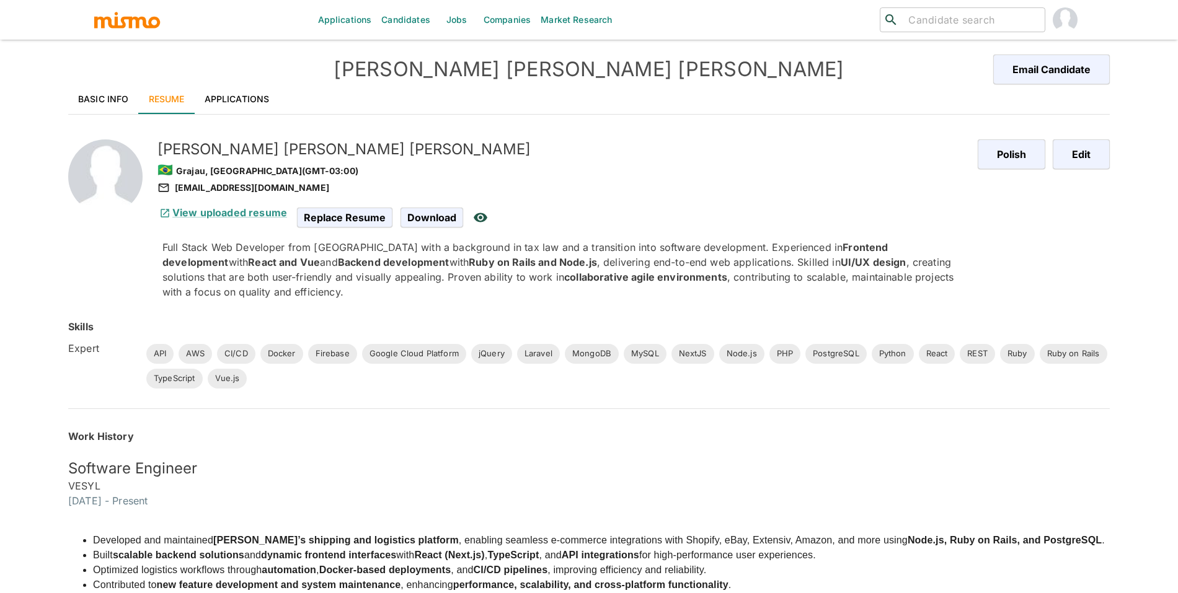
click at [229, 81] on div "Fernanda Penna Ribeiro Email Candidate" at bounding box center [589, 70] width 1042 height 30
click at [231, 105] on link "Applications" at bounding box center [237, 99] width 85 height 30
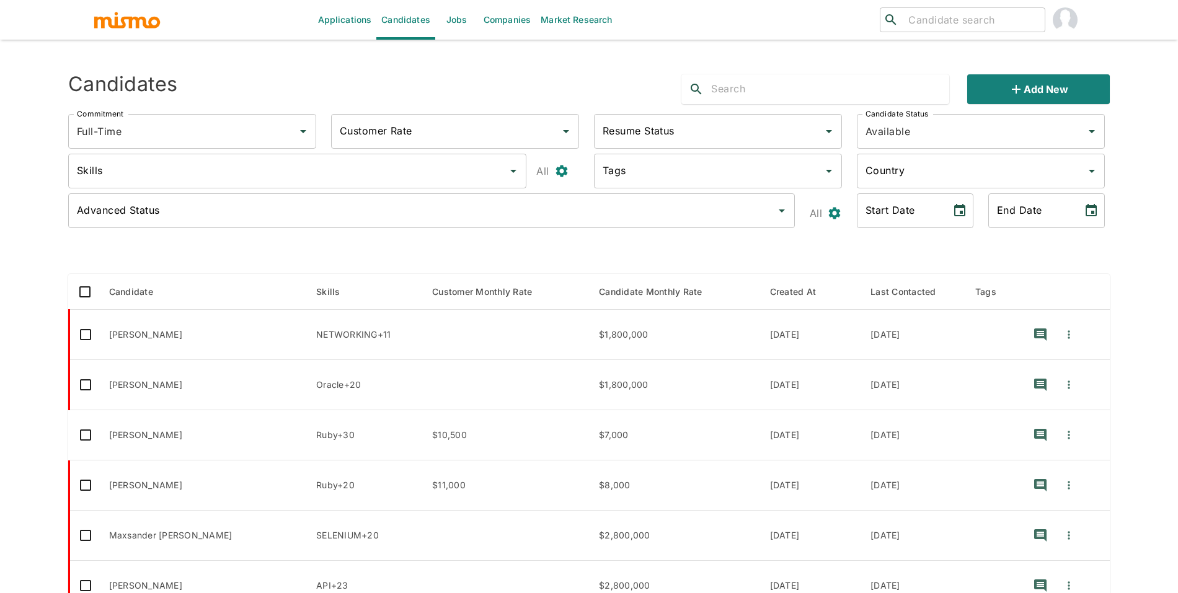
click at [939, 35] on div "​ ​" at bounding box center [920, 20] width 330 height 40
click at [950, 24] on input "search" at bounding box center [971, 19] width 136 height 17
type input "wilbu"
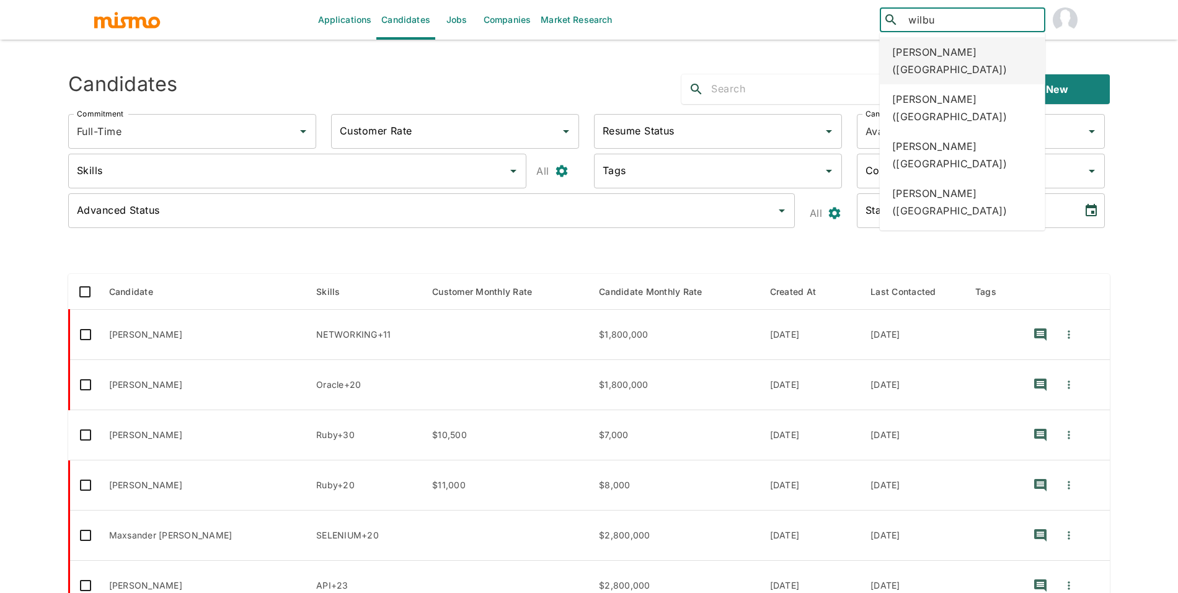
click at [972, 66] on div "Wilbur Suero (Dominican Republic)" at bounding box center [963, 60] width 166 height 47
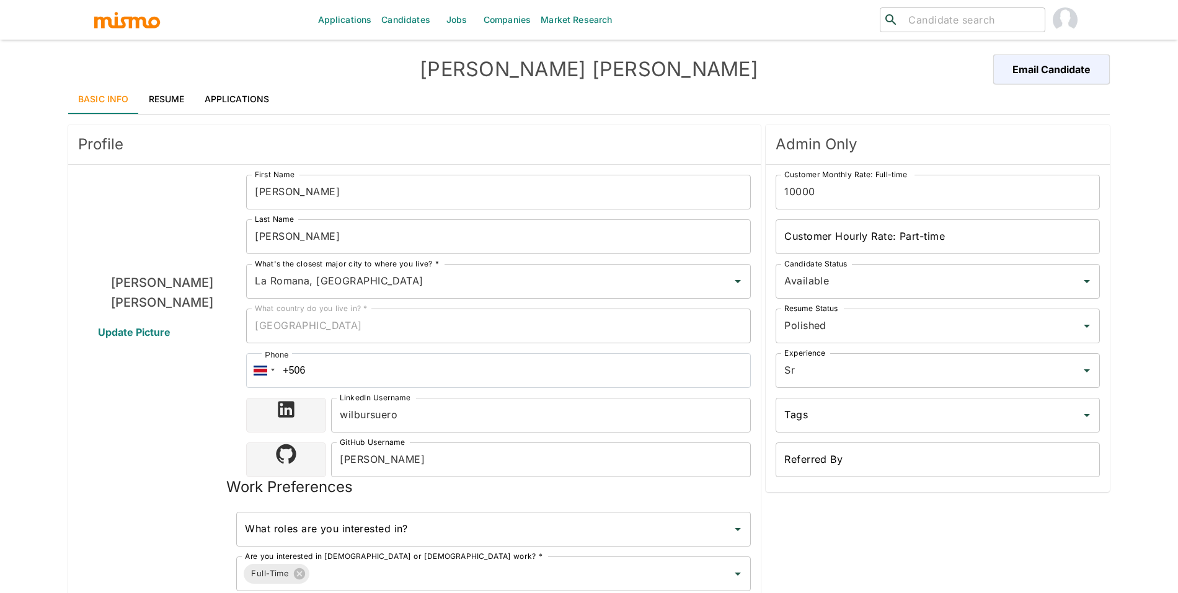
click at [163, 109] on link "Resume" at bounding box center [167, 99] width 56 height 30
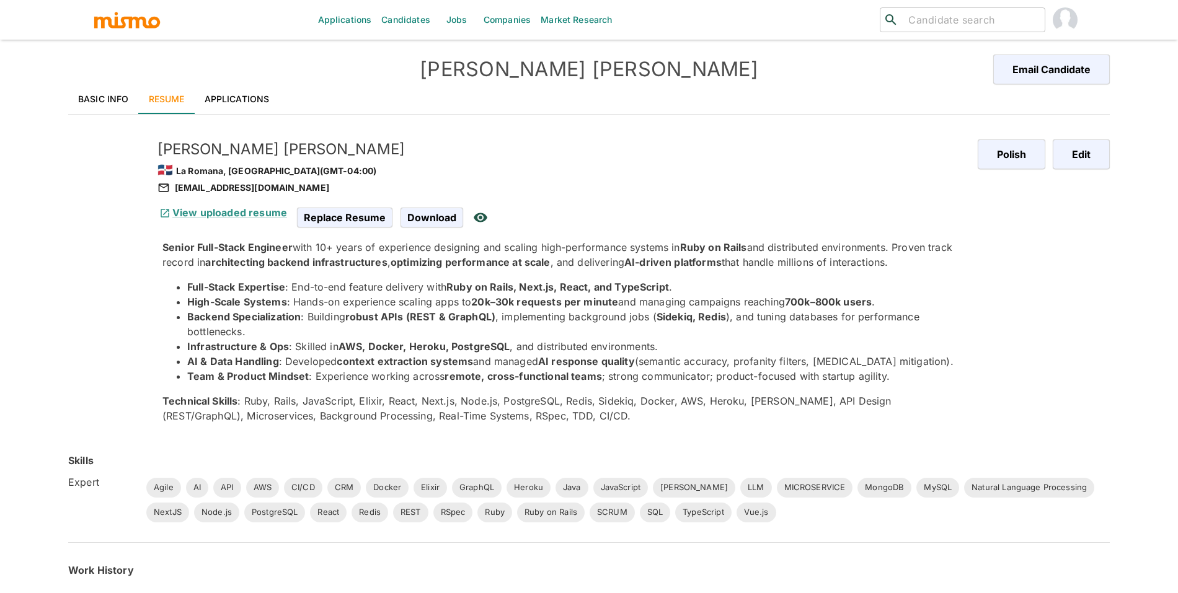
click at [242, 184] on div "suerowilbur@gmail.com" at bounding box center [562, 187] width 810 height 15
click at [223, 156] on h5 "Wilbur Suero" at bounding box center [562, 150] width 810 height 20
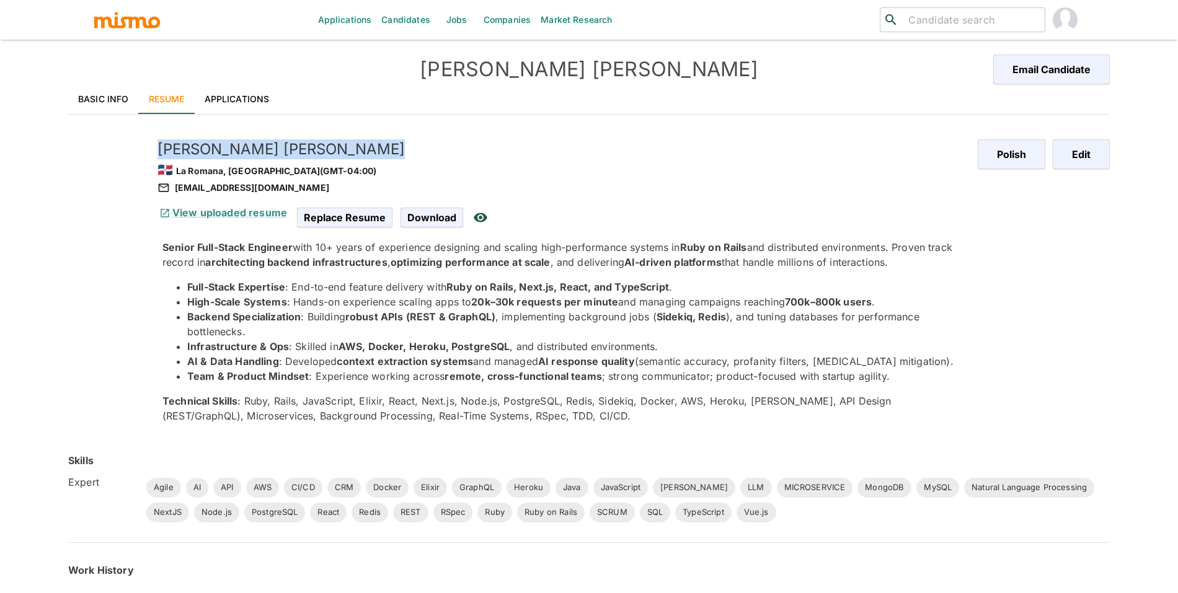
click at [223, 156] on h5 "Wilbur Suero" at bounding box center [562, 150] width 810 height 20
copy h5 "Wilbur Suero"
click at [631, 309] on li "Backend Specialization : Building robust APIs (REST & GraphQL) , implementing b…" at bounding box center [577, 324] width 781 height 30
click at [89, 94] on link "Basic Info" at bounding box center [103, 99] width 71 height 30
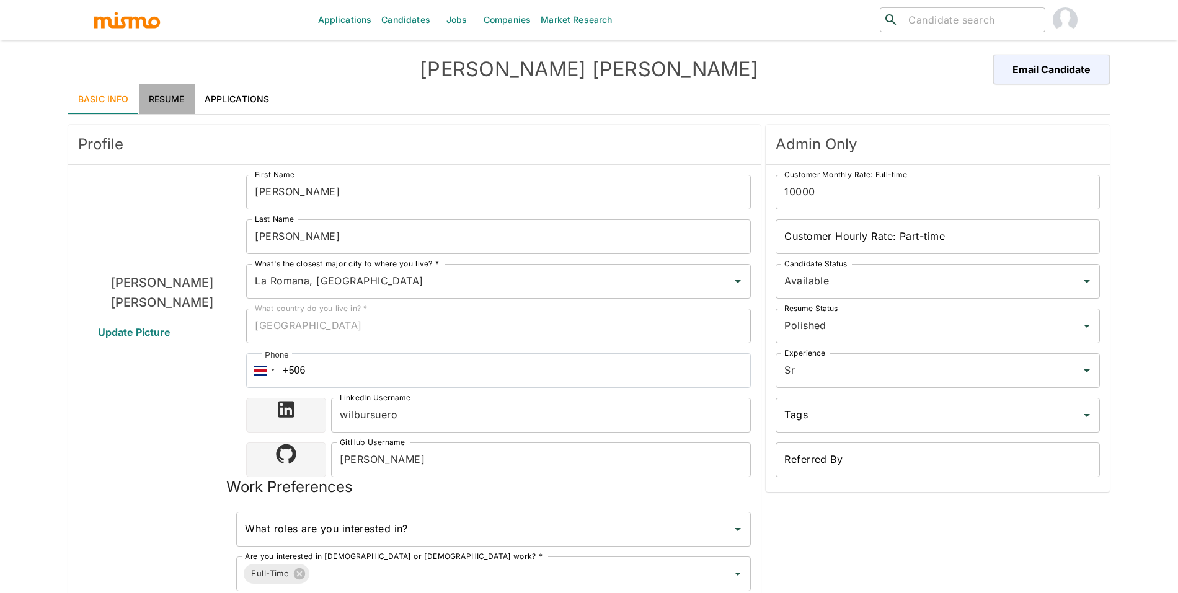
click at [144, 84] on link "Resume" at bounding box center [167, 99] width 56 height 30
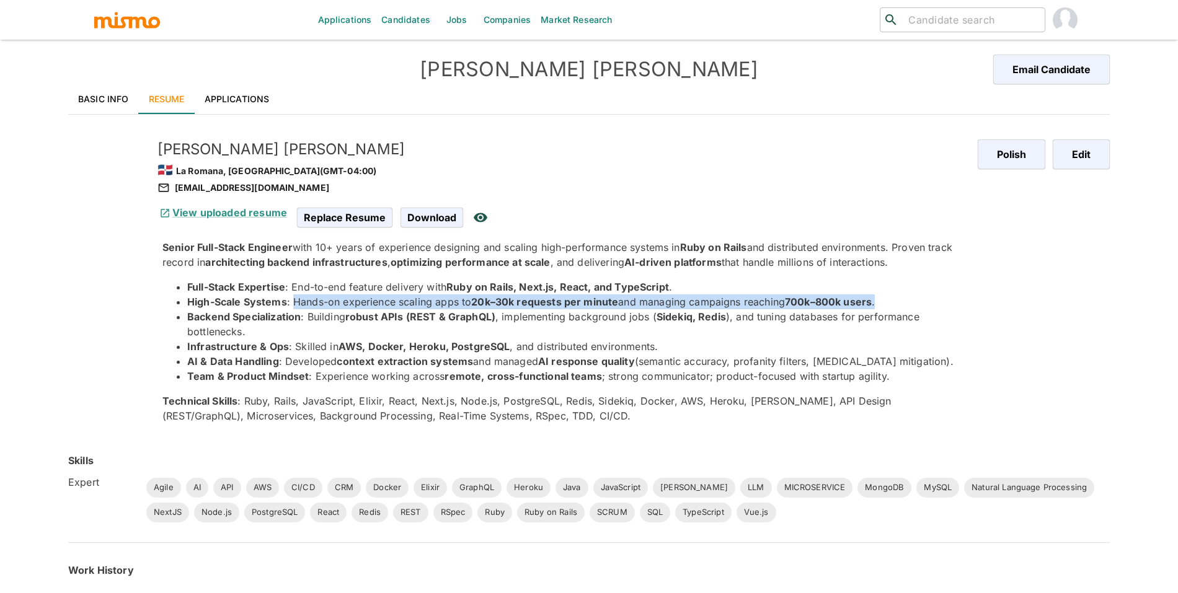
drag, startPoint x: 836, startPoint y: 305, endPoint x: 296, endPoint y: 303, distance: 540.1
click at [296, 303] on li "High-Scale Systems : Hands-on experience scaling apps to 20k–30k requests per m…" at bounding box center [577, 302] width 781 height 15
copy li "Hands-on experience scaling apps to 20k–30k requests per minute and managing ca…"
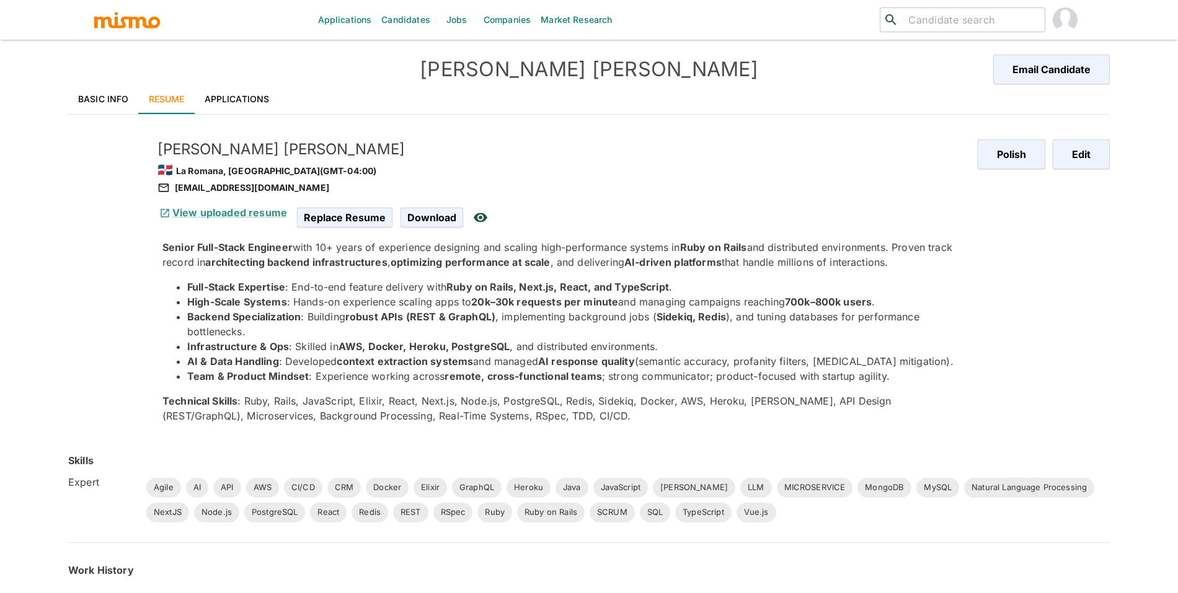
click at [871, 340] on li "Infrastructure & Ops : Skilled in AWS, Docker, Heroku, PostgreSQL , and distrib…" at bounding box center [577, 346] width 781 height 15
click at [110, 94] on link "Basic Info" at bounding box center [103, 99] width 71 height 30
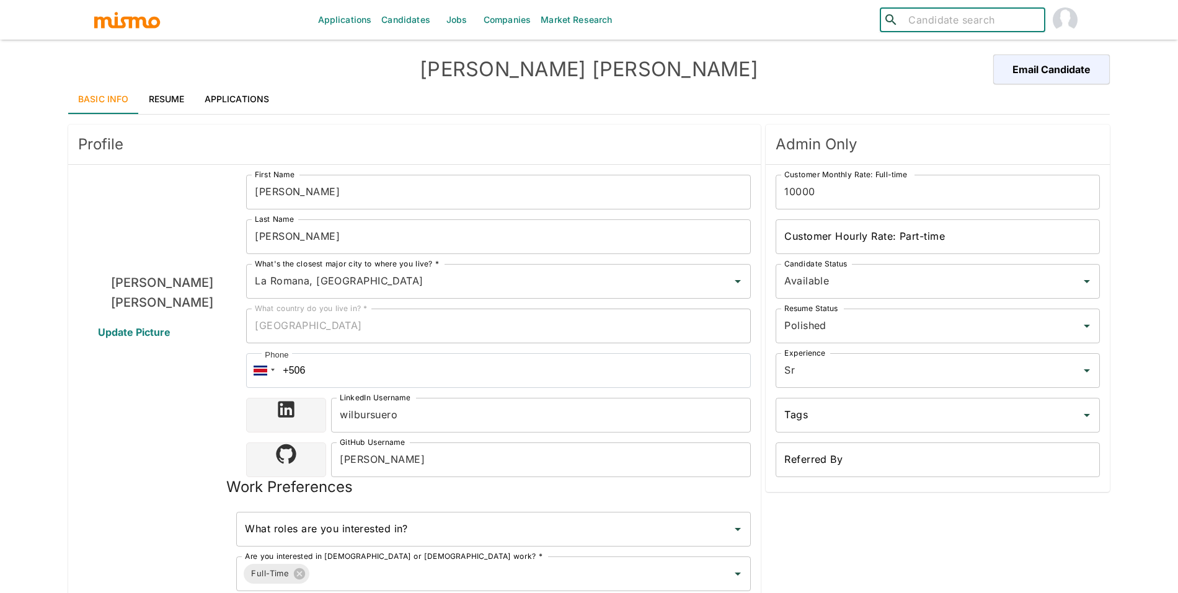
click at [936, 22] on input "search" at bounding box center [971, 19] width 136 height 17
click at [987, 14] on input "fernanda" at bounding box center [971, 19] width 136 height 17
type input "fernanda"
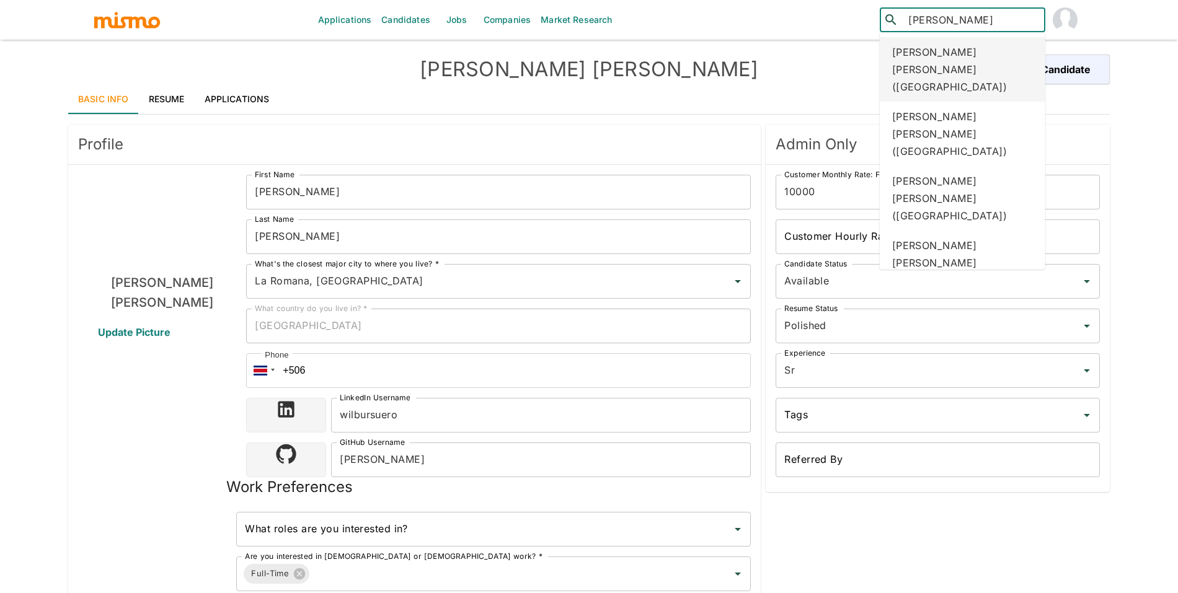
click at [954, 75] on div "Fernanda Penna Ribeiro (Brazil)" at bounding box center [963, 69] width 166 height 64
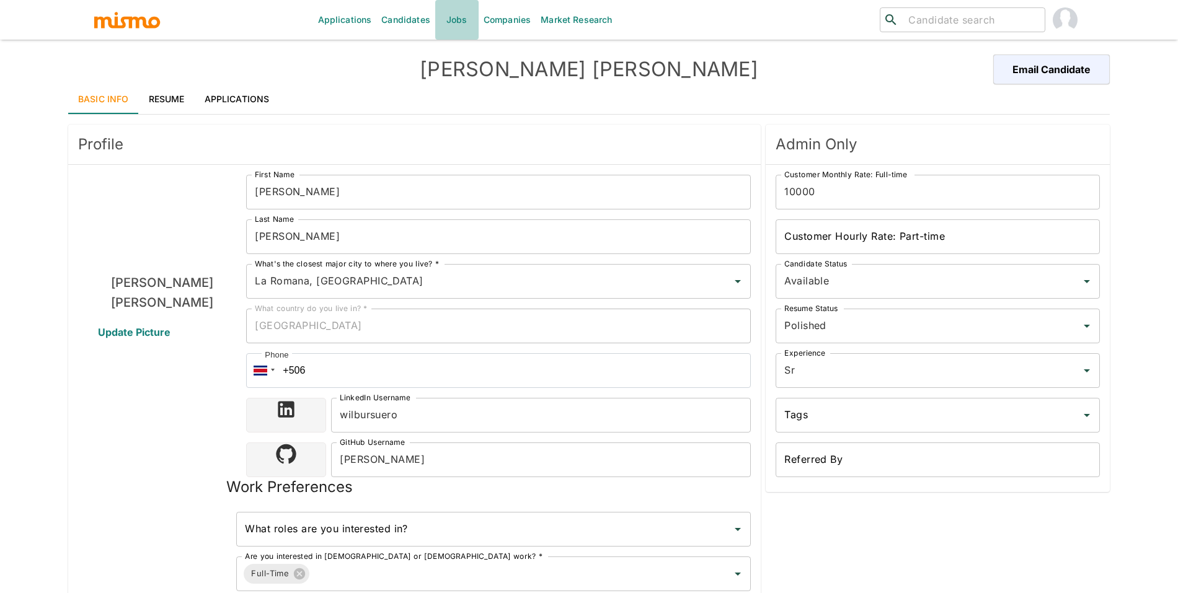
click at [457, 22] on link "Jobs" at bounding box center [456, 20] width 43 height 40
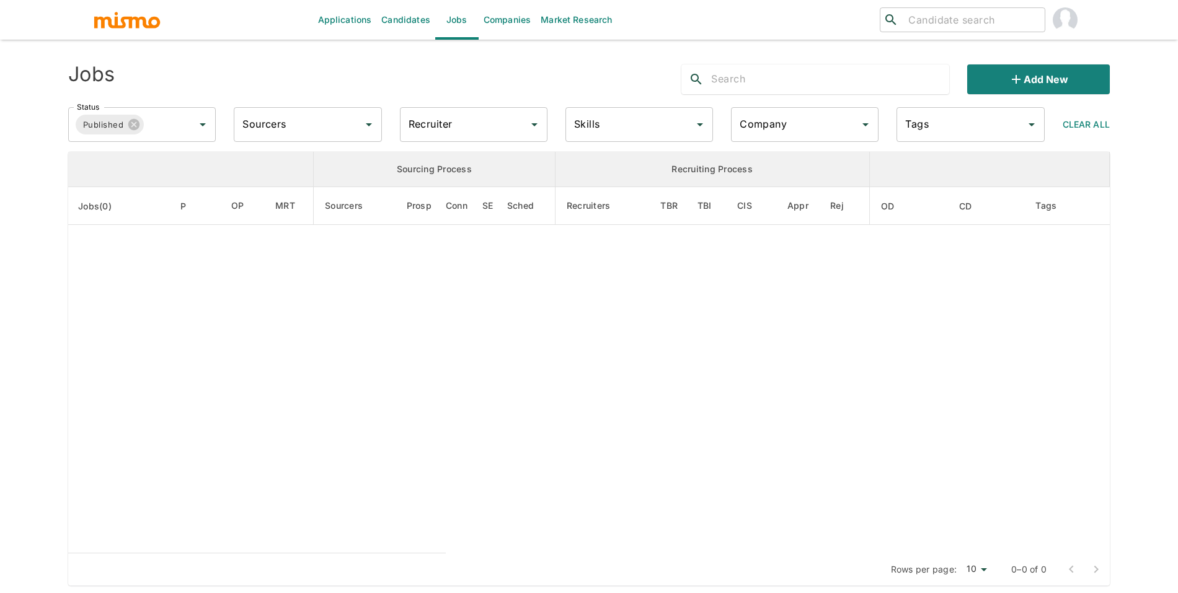
click at [791, 71] on input "text" at bounding box center [830, 79] width 238 height 20
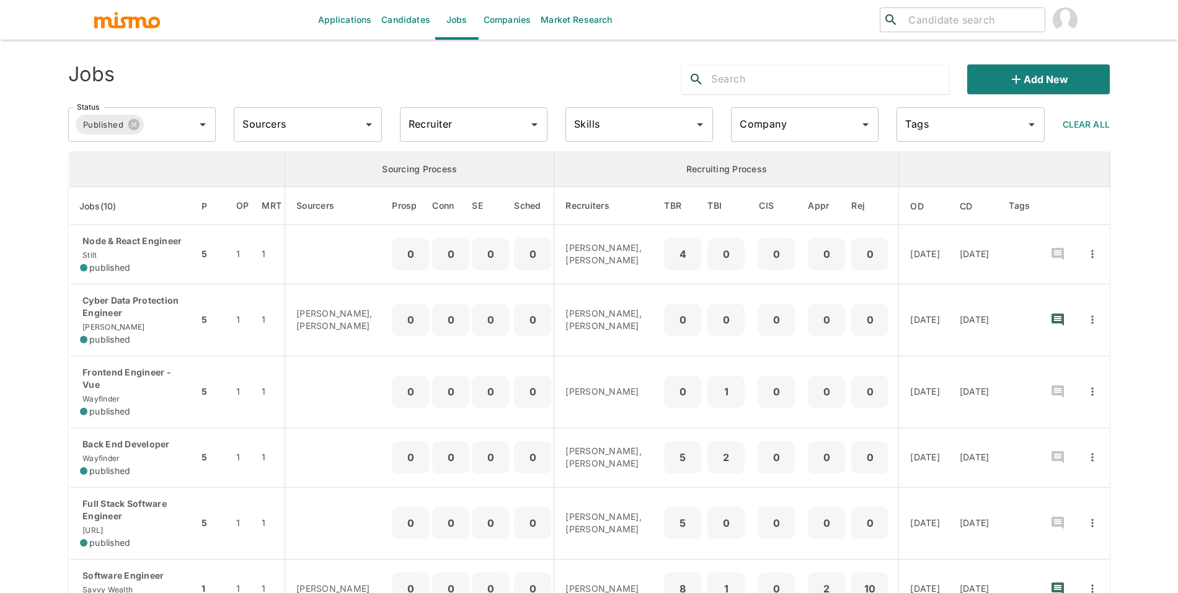
click at [780, 127] on input "Company" at bounding box center [796, 125] width 118 height 24
type input "wa"
click at [791, 147] on li "Wayfinder" at bounding box center [805, 159] width 148 height 25
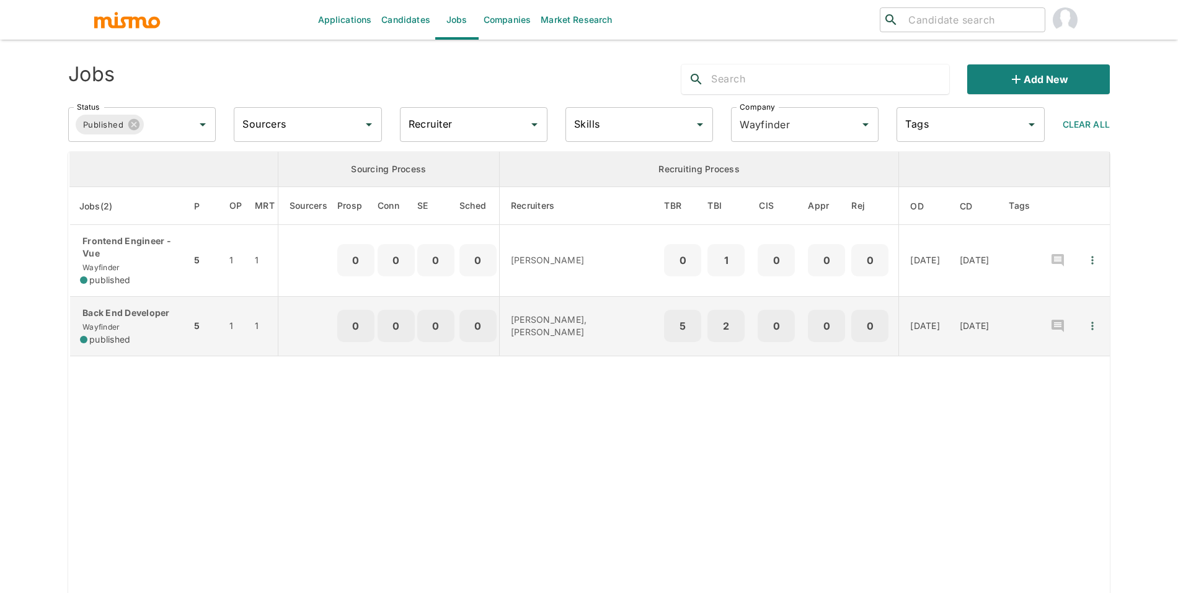
click at [126, 319] on p "Back End Developer" at bounding box center [130, 313] width 101 height 12
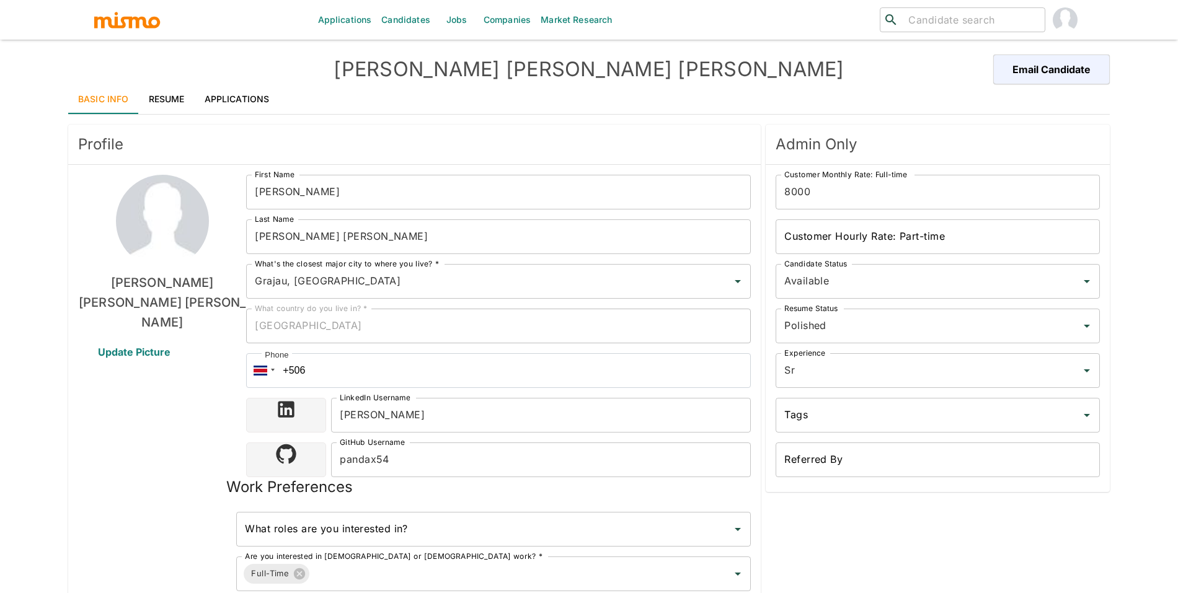
click at [160, 99] on link "Resume" at bounding box center [167, 99] width 56 height 30
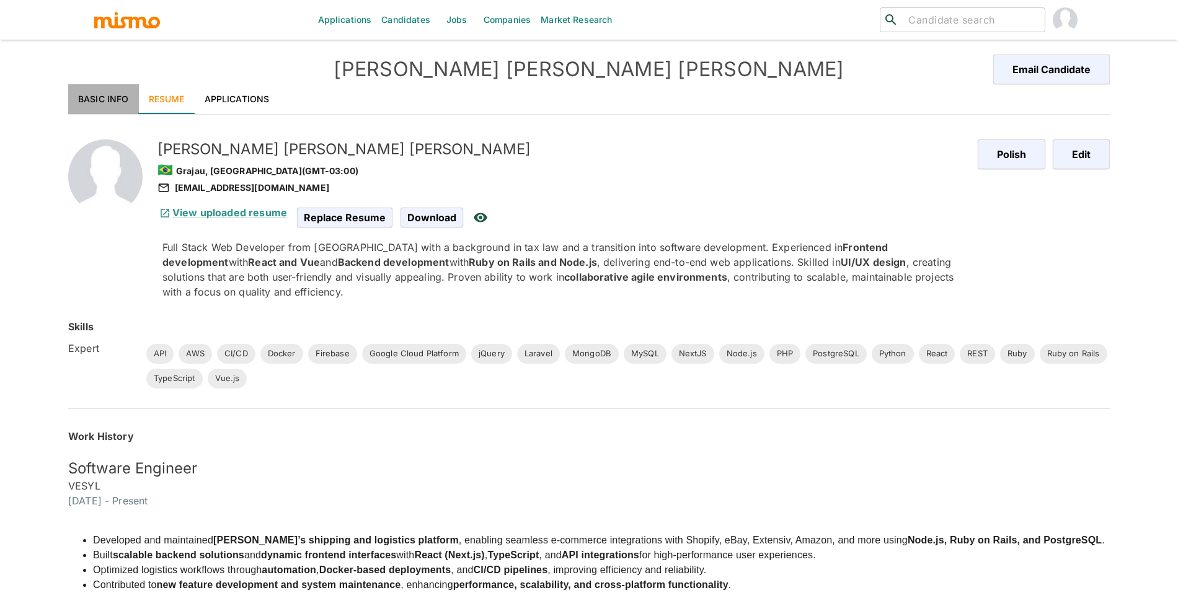
click at [120, 97] on link "Basic Info" at bounding box center [103, 99] width 71 height 30
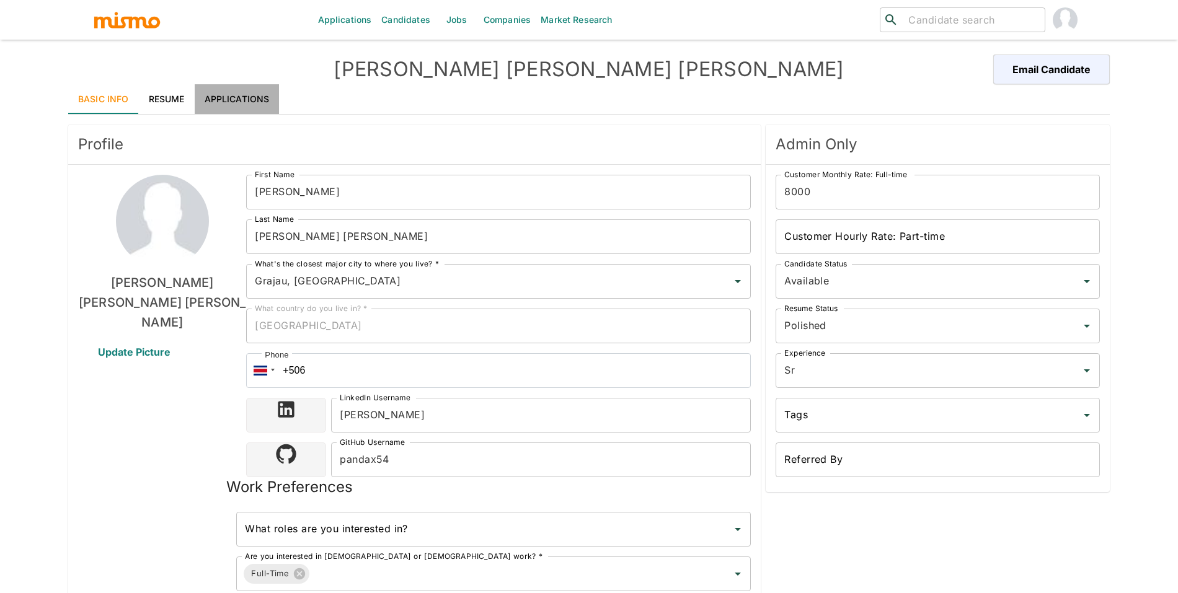
click at [272, 95] on link "Applications" at bounding box center [237, 99] width 85 height 30
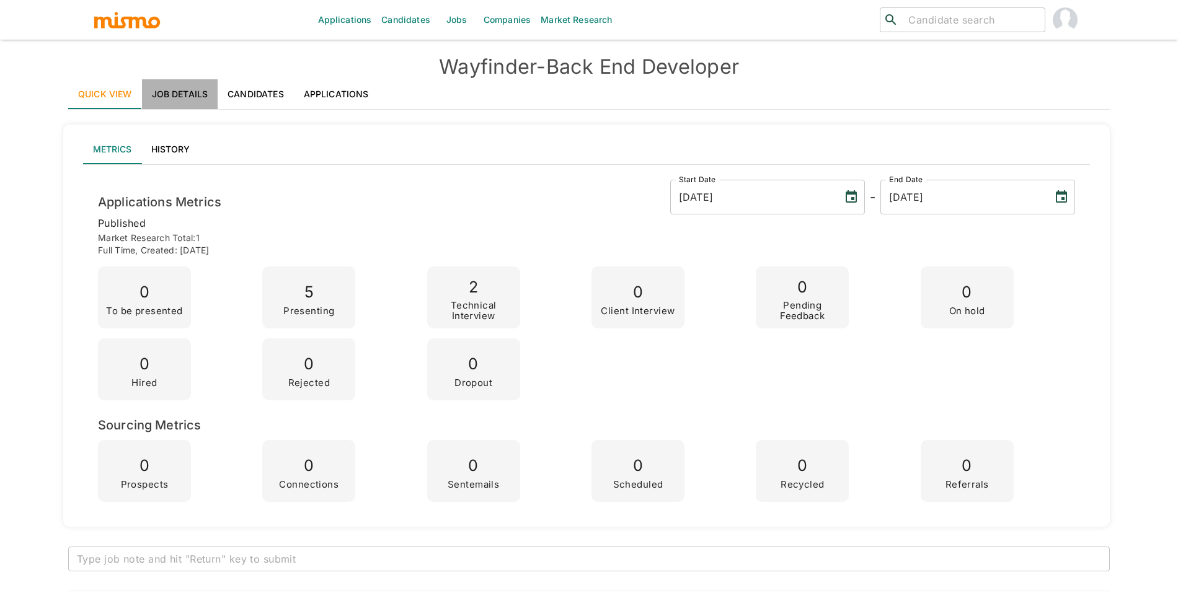
click at [180, 81] on link "Job Details" at bounding box center [180, 94] width 76 height 30
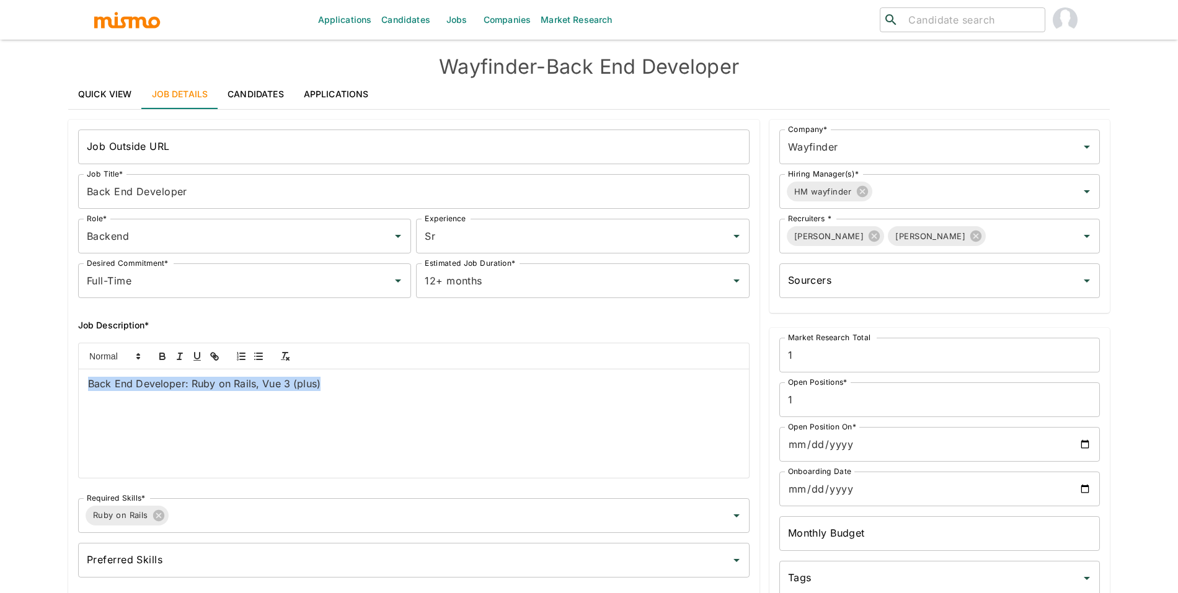
drag, startPoint x: 345, startPoint y: 391, endPoint x: 118, endPoint y: 370, distance: 228.5
click at [118, 370] on div "Back End Developer: Ruby on Rails, Vue 3 (plus)" at bounding box center [414, 424] width 670 height 109
copy p "Back End Developer: Ruby on Rails, Vue 3 (plus)"
click at [530, 376] on div "Back End Developer: Ruby on Rails, Vue 3 (plus)" at bounding box center [414, 424] width 670 height 109
